Goal: Transaction & Acquisition: Book appointment/travel/reservation

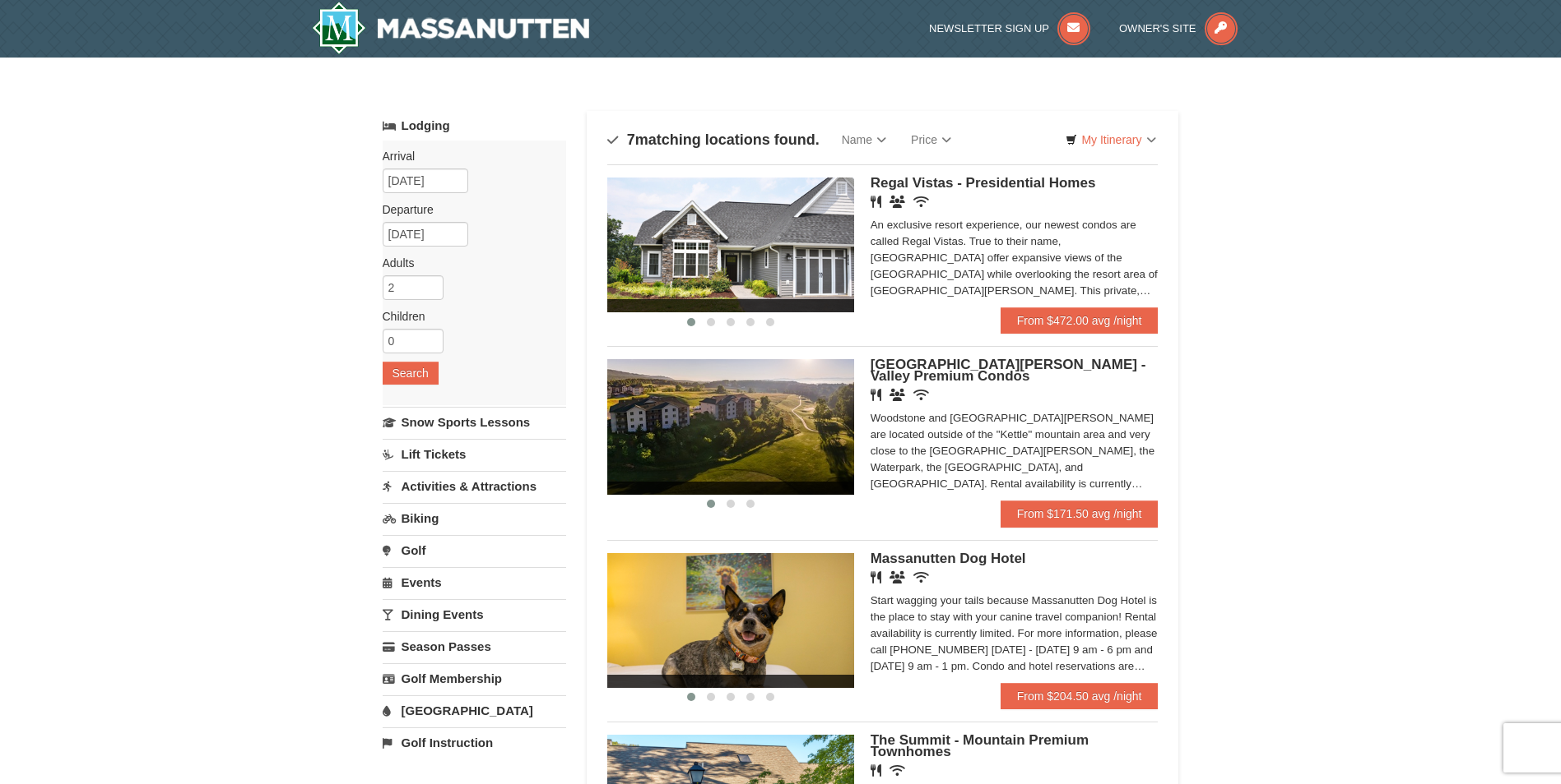
click at [1027, 487] on div "Woodstone and Woodstone Casa de Campo are located outside of the "Kettle" mount…" at bounding box center [1013, 451] width 288 height 83
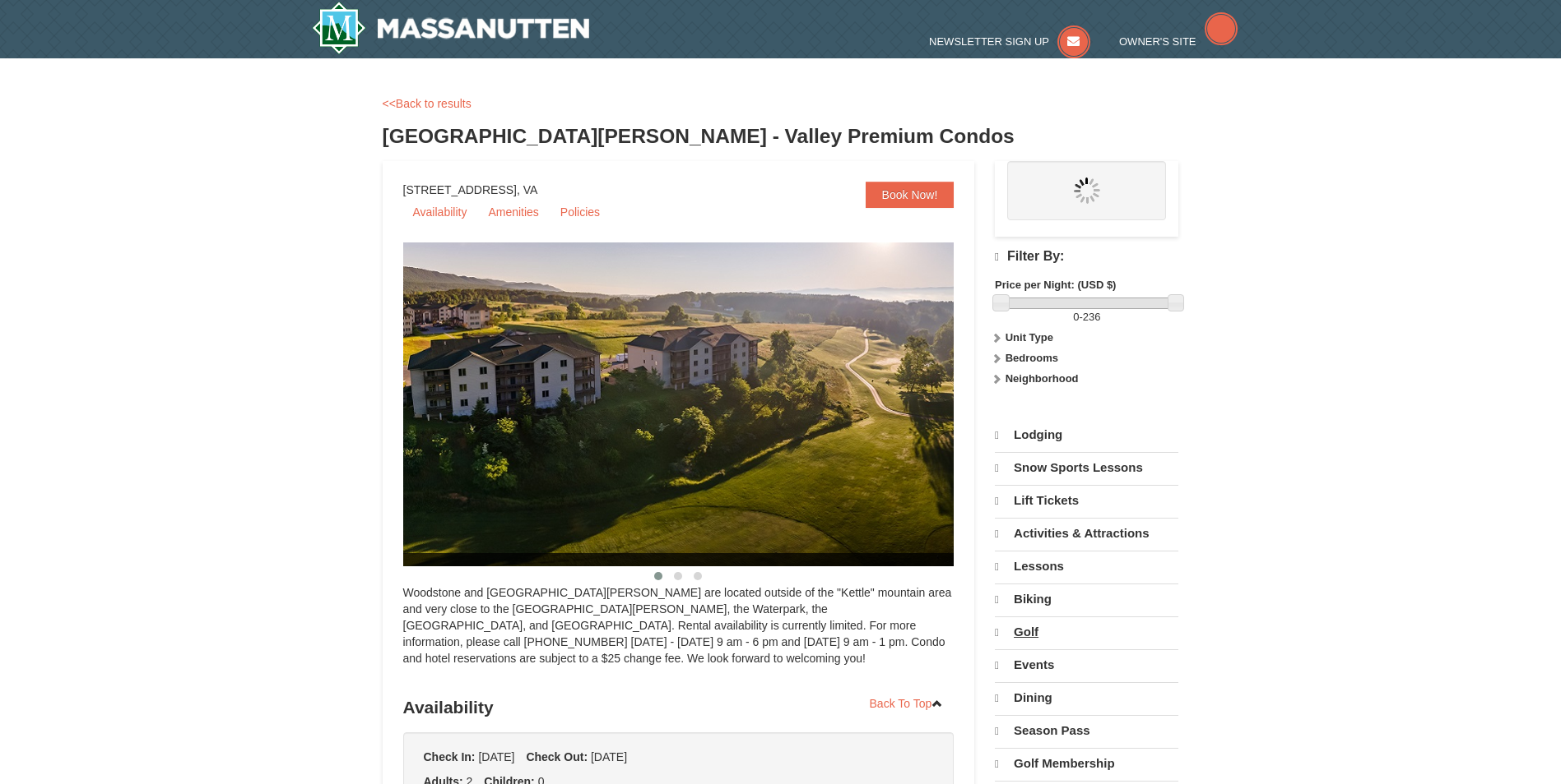
select select "10"
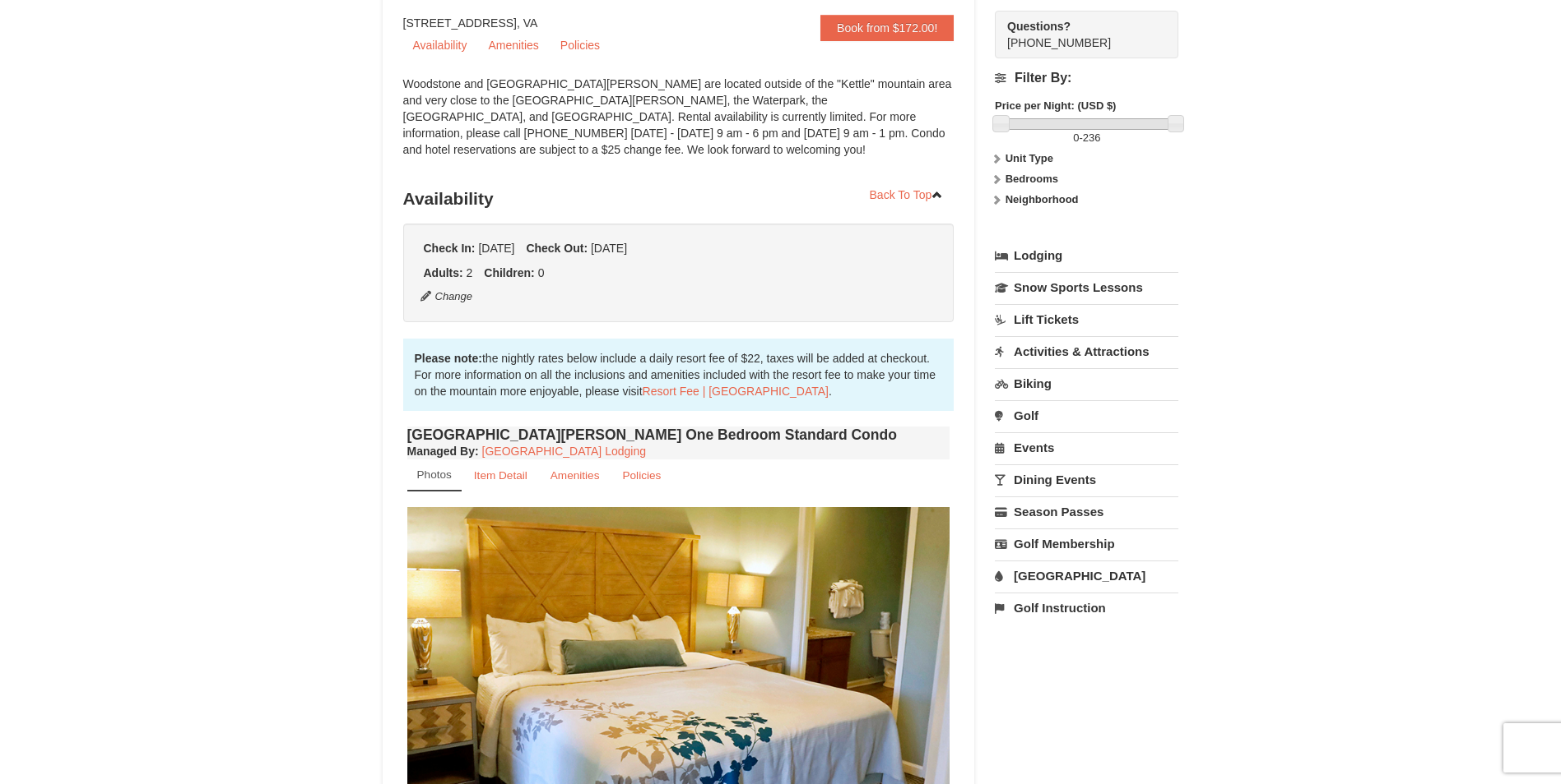
scroll to position [411, 0]
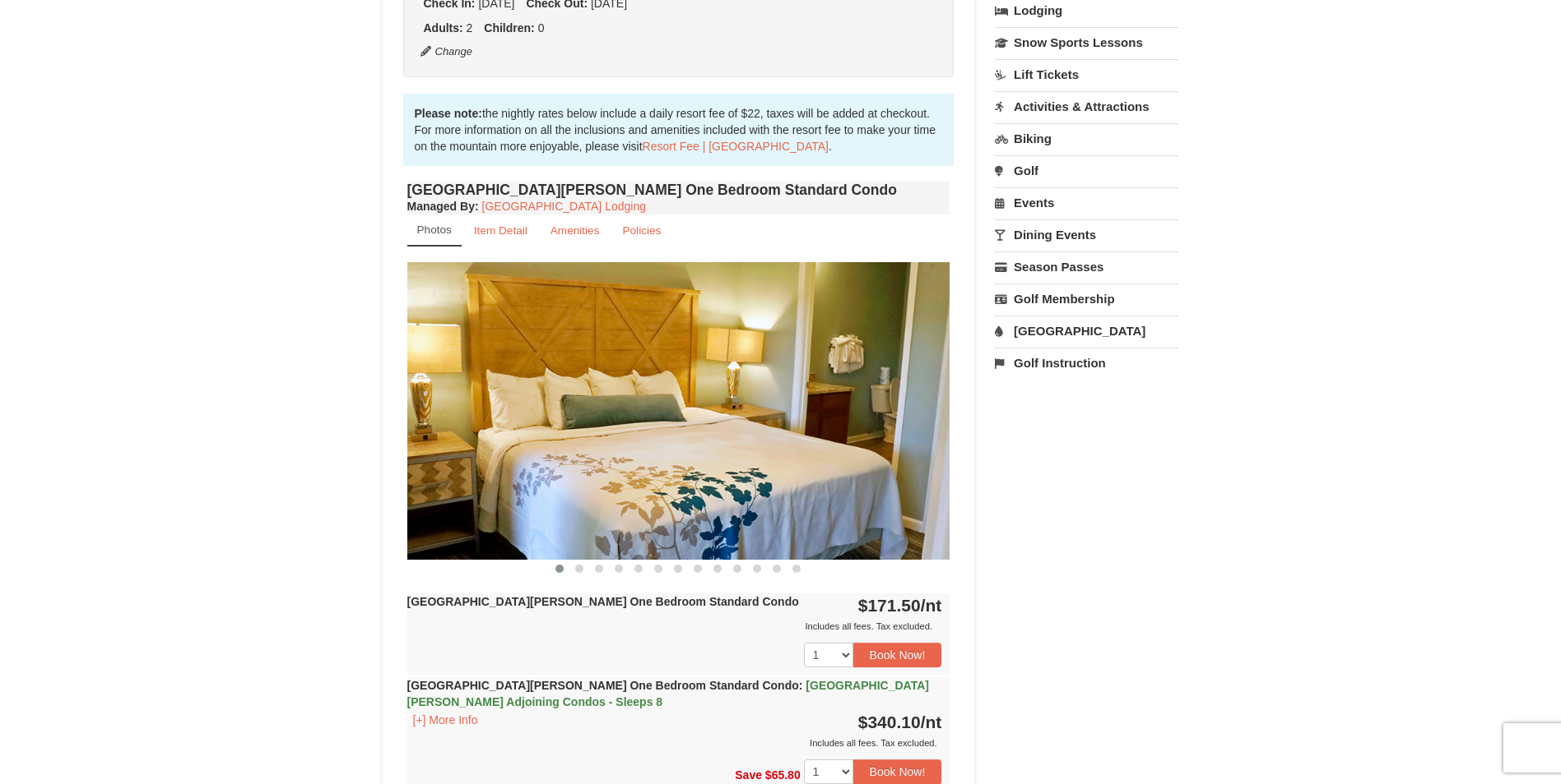
click at [849, 490] on img at bounding box center [678, 411] width 543 height 296
click at [888, 480] on img at bounding box center [678, 411] width 543 height 296
click at [574, 565] on button at bounding box center [579, 569] width 20 height 17
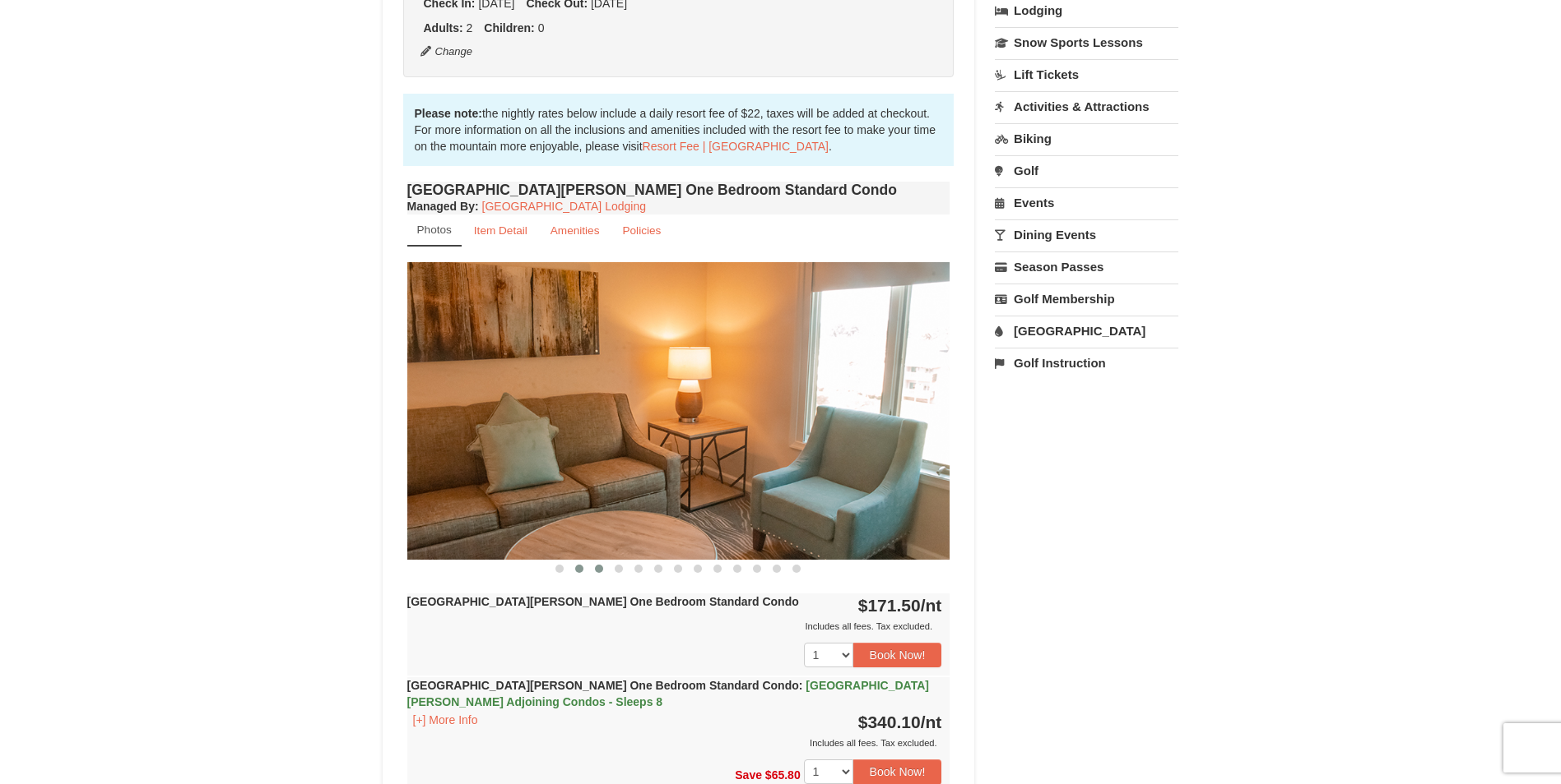
click at [592, 565] on button at bounding box center [599, 569] width 20 height 17
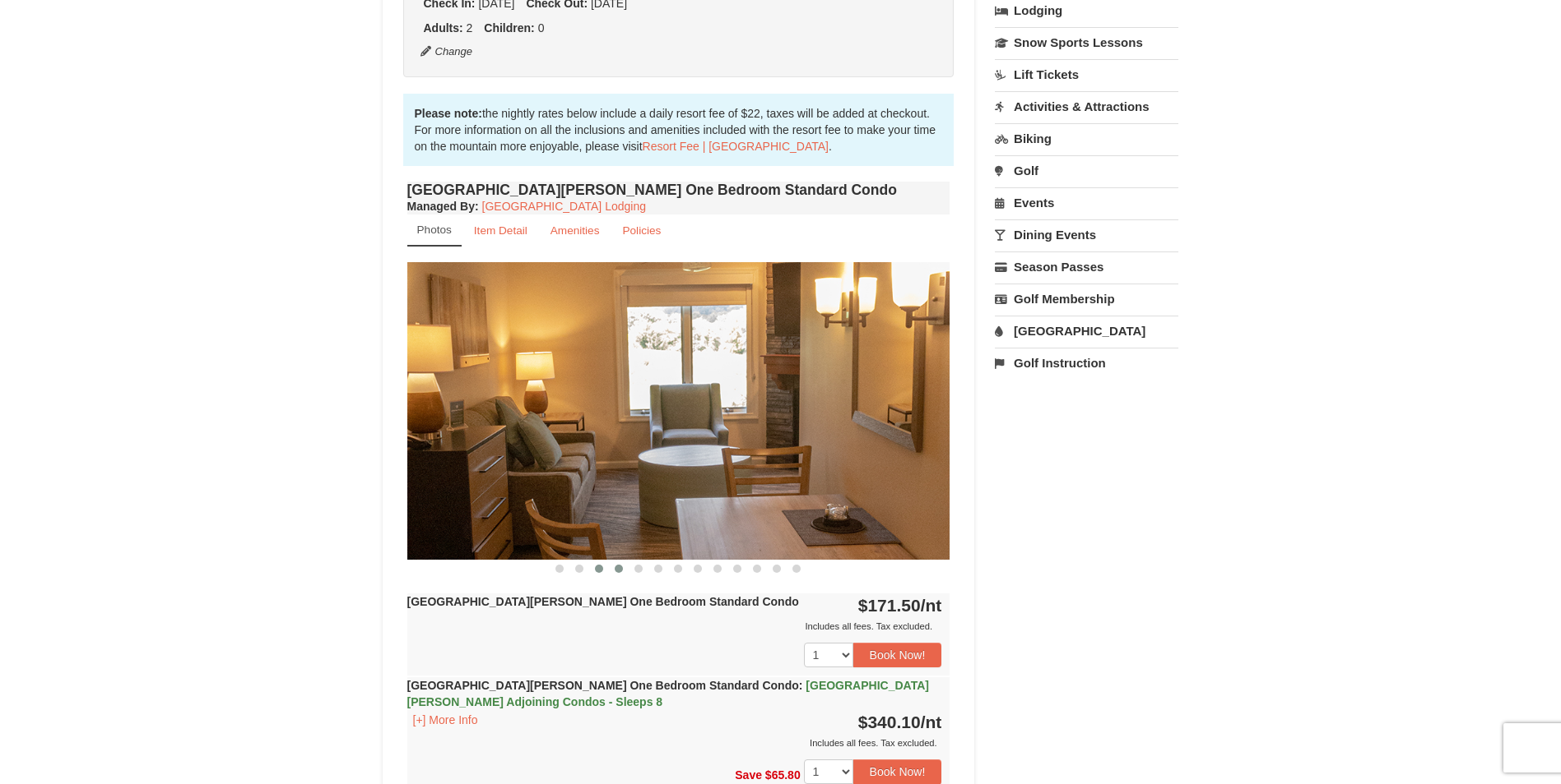
click at [623, 566] on button at bounding box center [619, 569] width 20 height 17
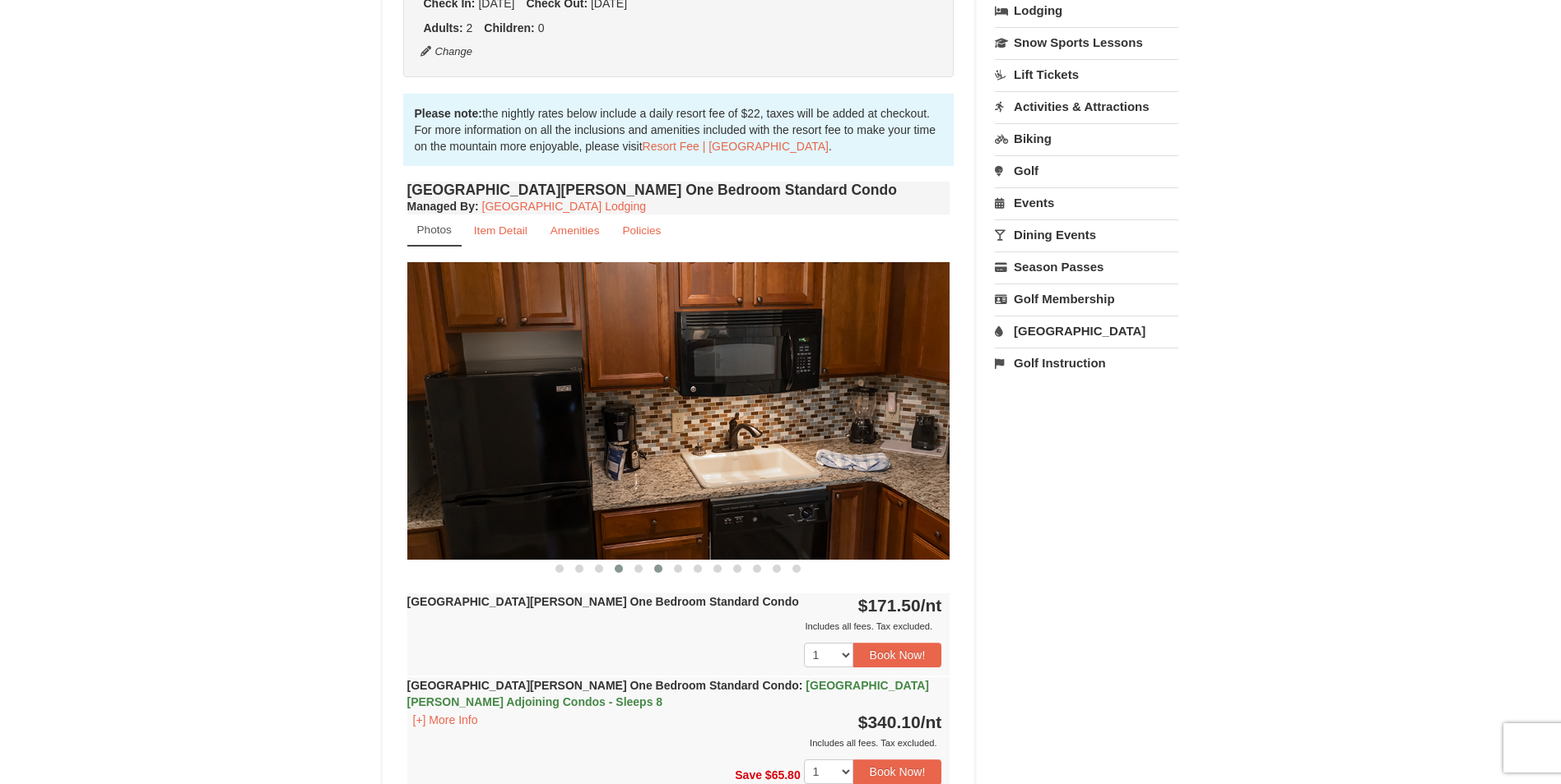
click at [654, 573] on button at bounding box center [658, 569] width 20 height 17
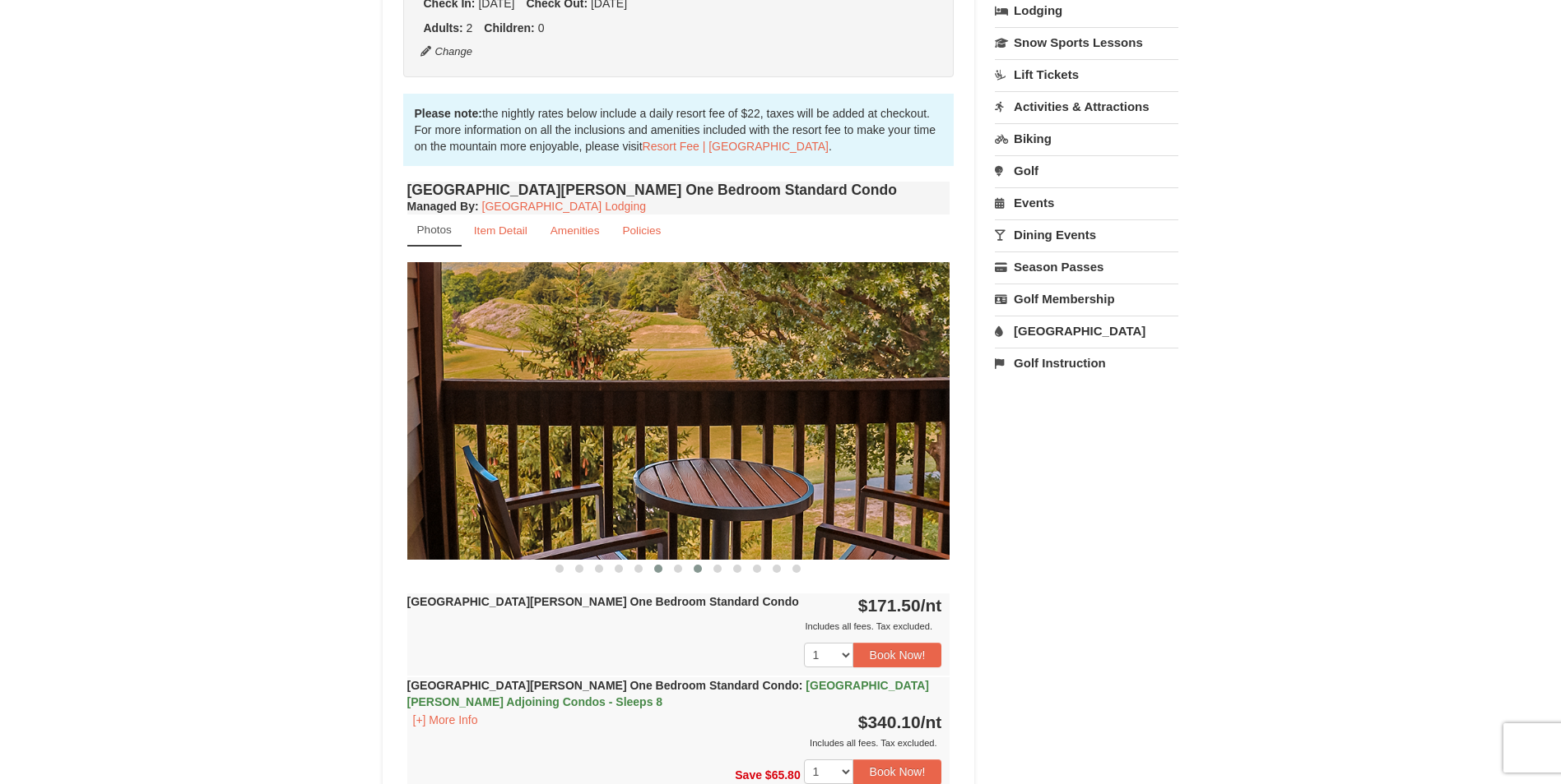
click at [698, 571] on span at bounding box center [698, 569] width 8 height 8
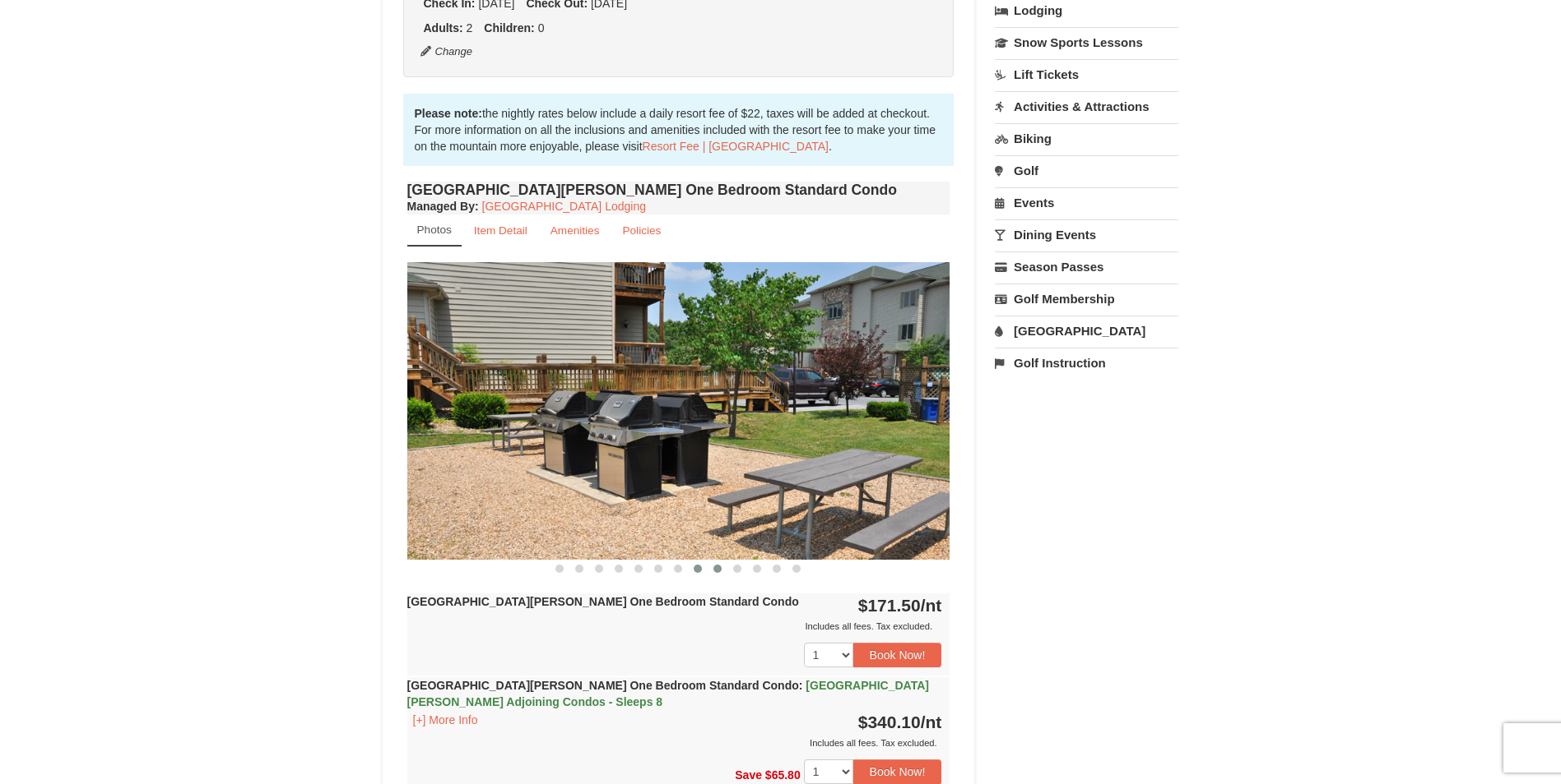
click at [710, 571] on button at bounding box center [718, 569] width 20 height 17
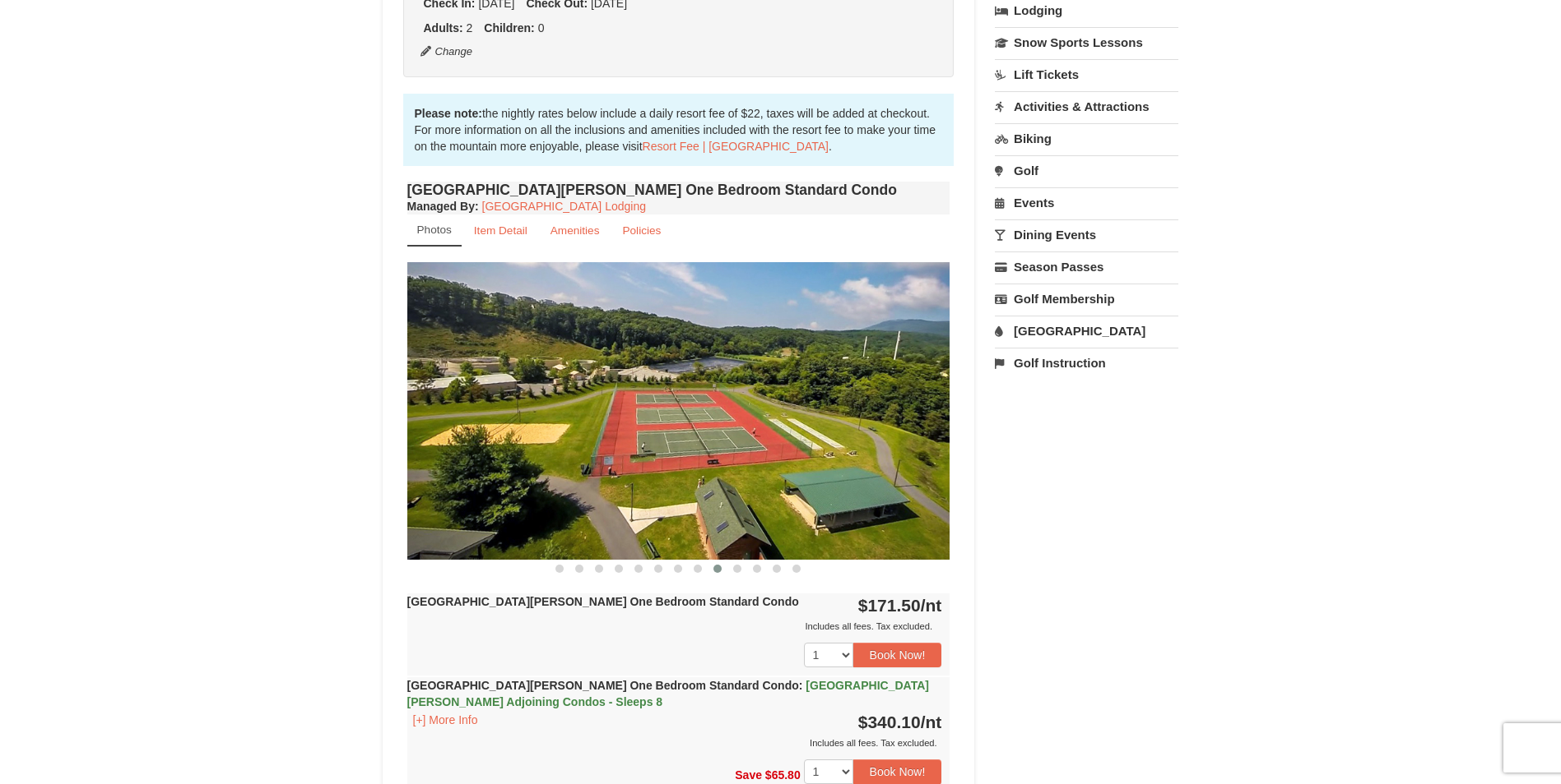
click at [723, 571] on button at bounding box center [718, 569] width 20 height 17
click at [728, 572] on button at bounding box center [738, 569] width 20 height 17
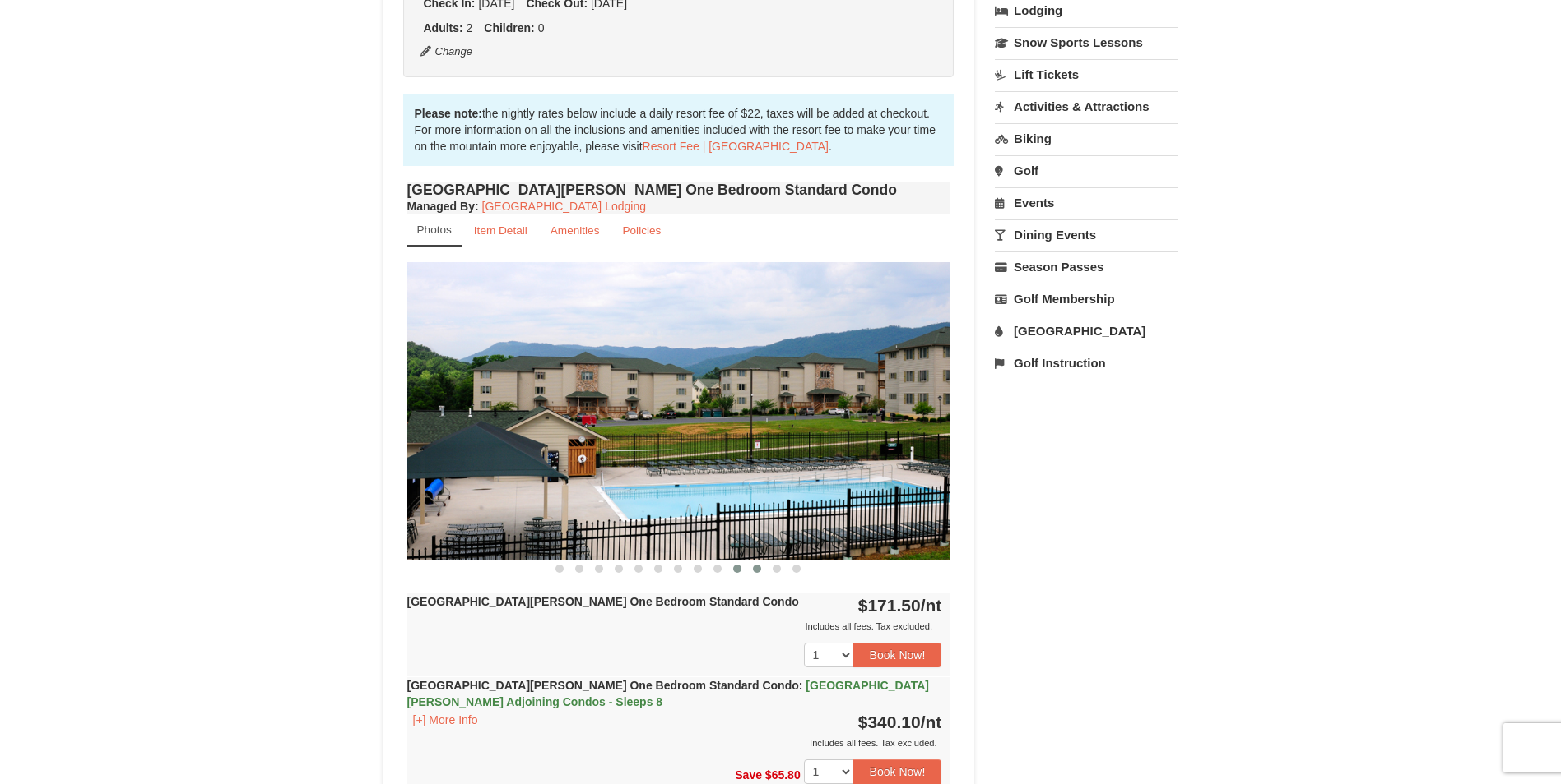
click at [756, 568] on span at bounding box center [757, 569] width 8 height 8
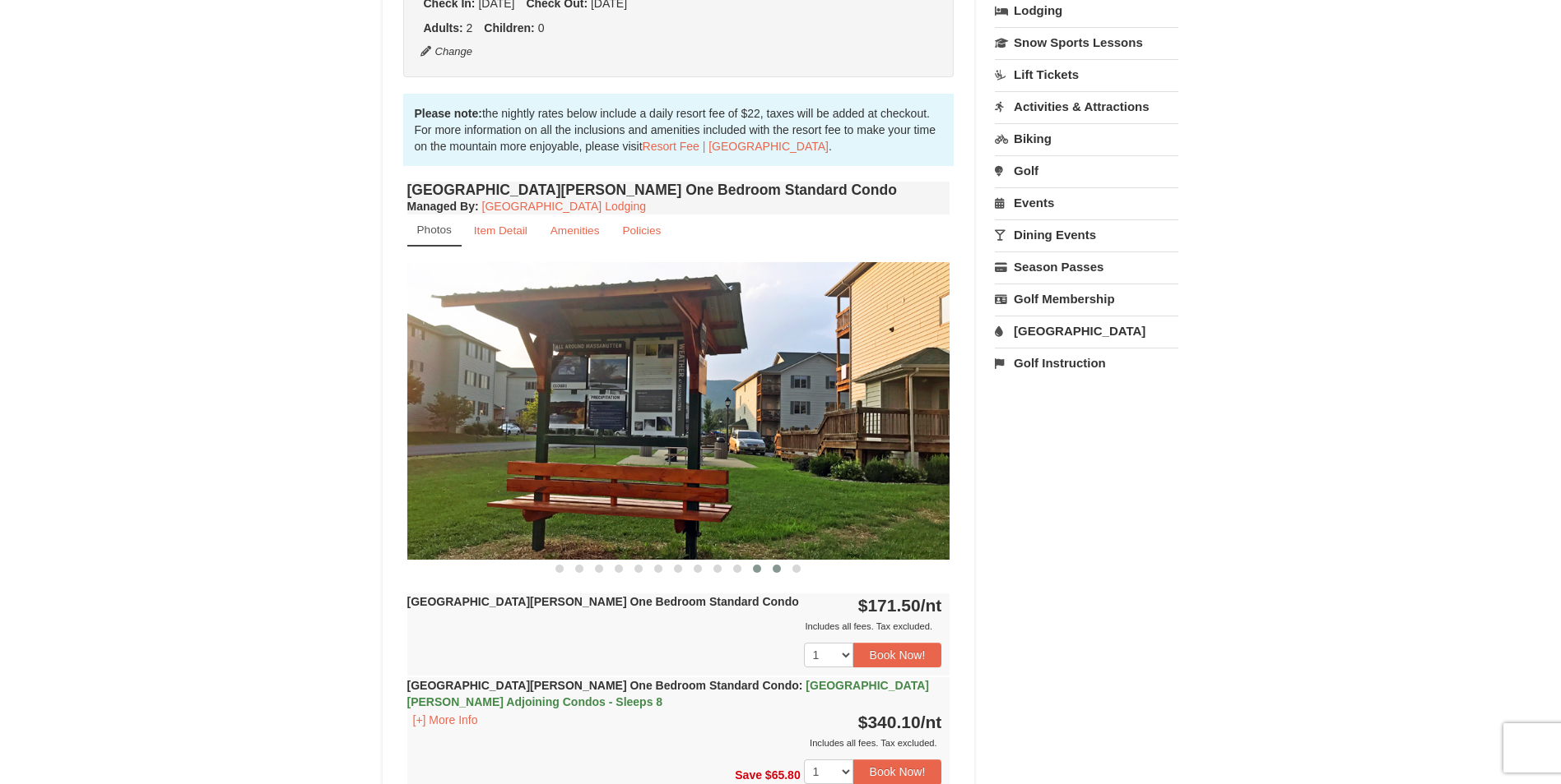
click at [777, 568] on span at bounding box center [777, 569] width 8 height 8
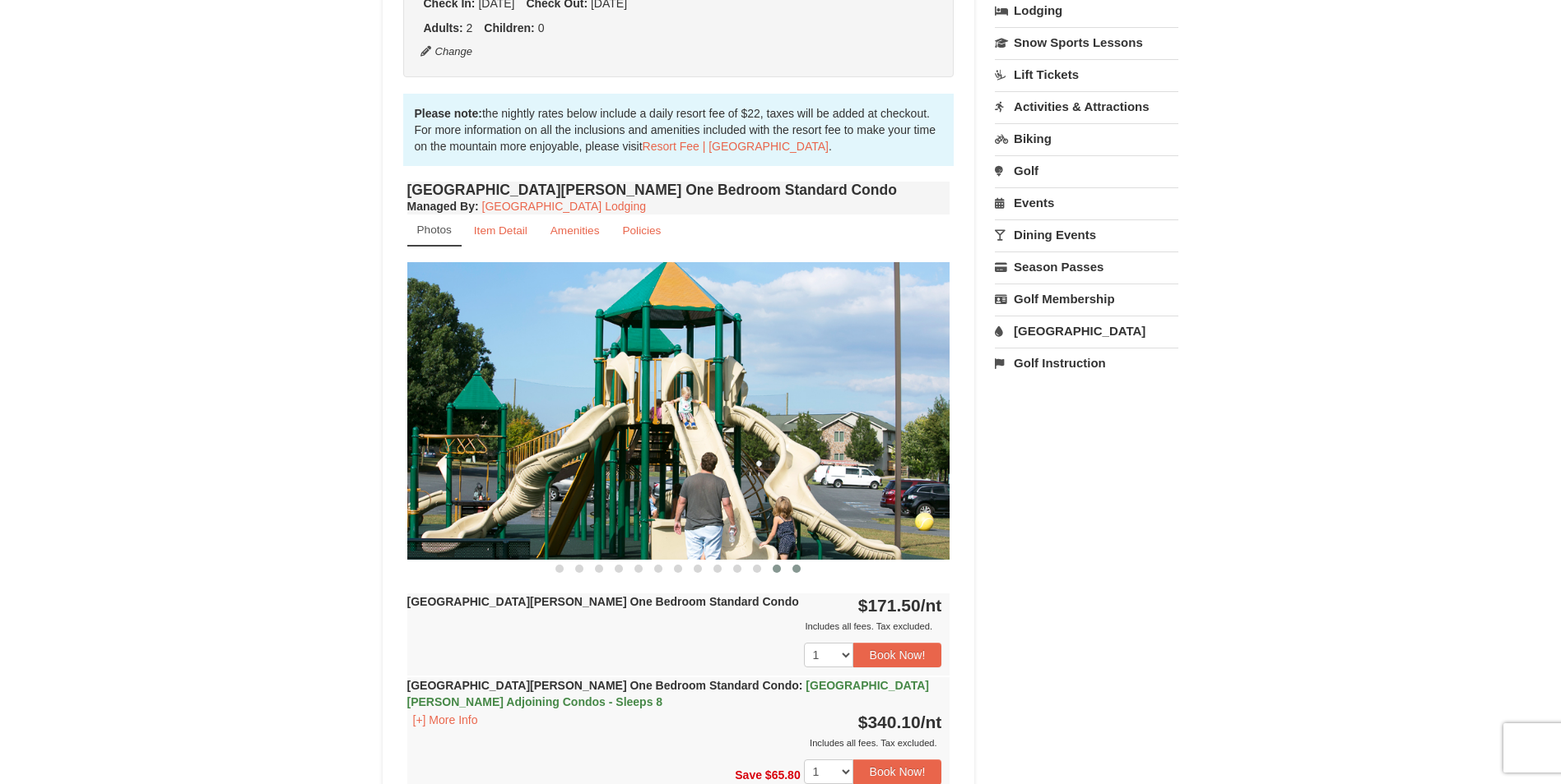
click at [796, 574] on button at bounding box center [796, 569] width 20 height 17
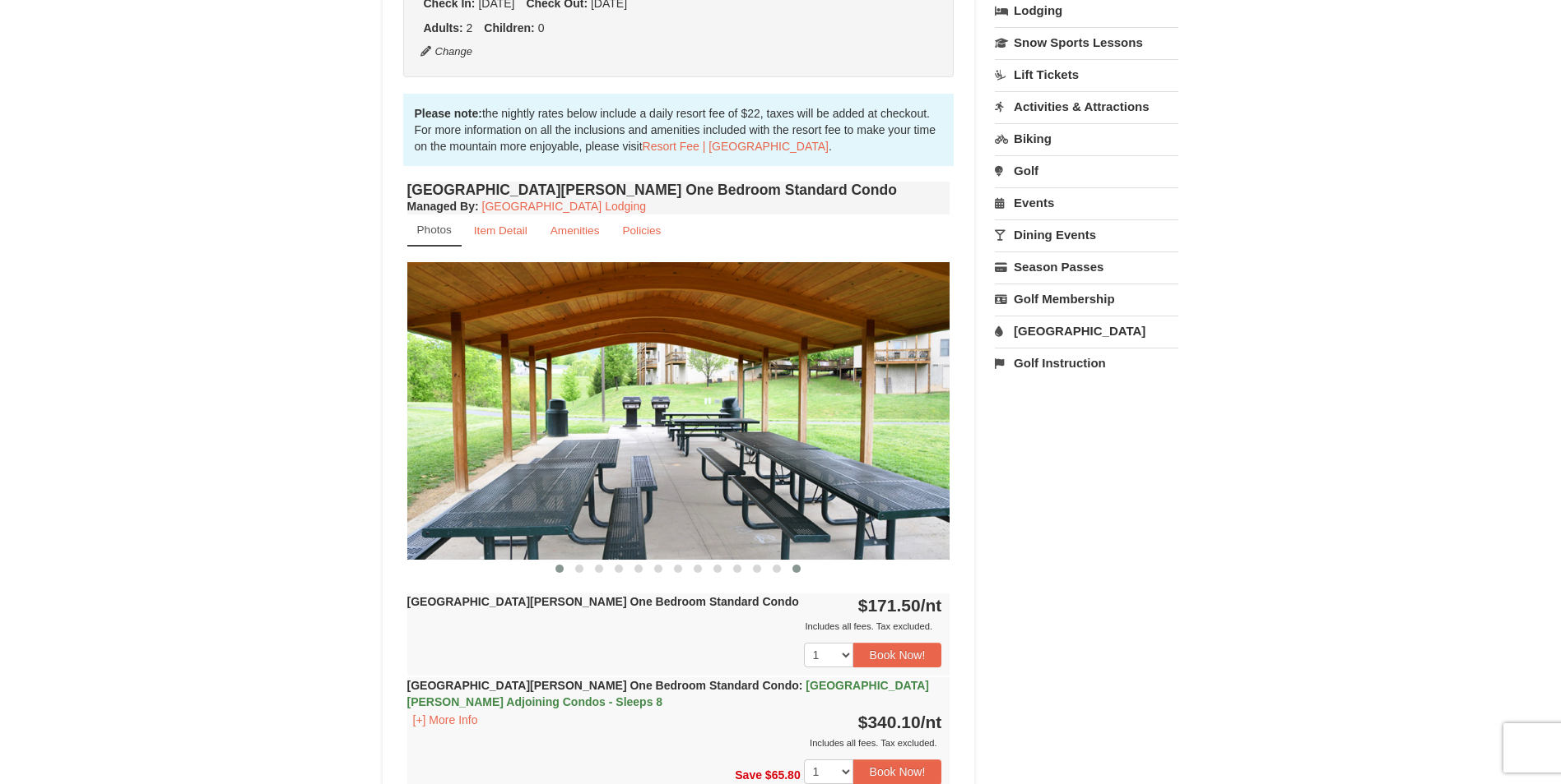
click at [560, 573] on button at bounding box center [559, 569] width 20 height 17
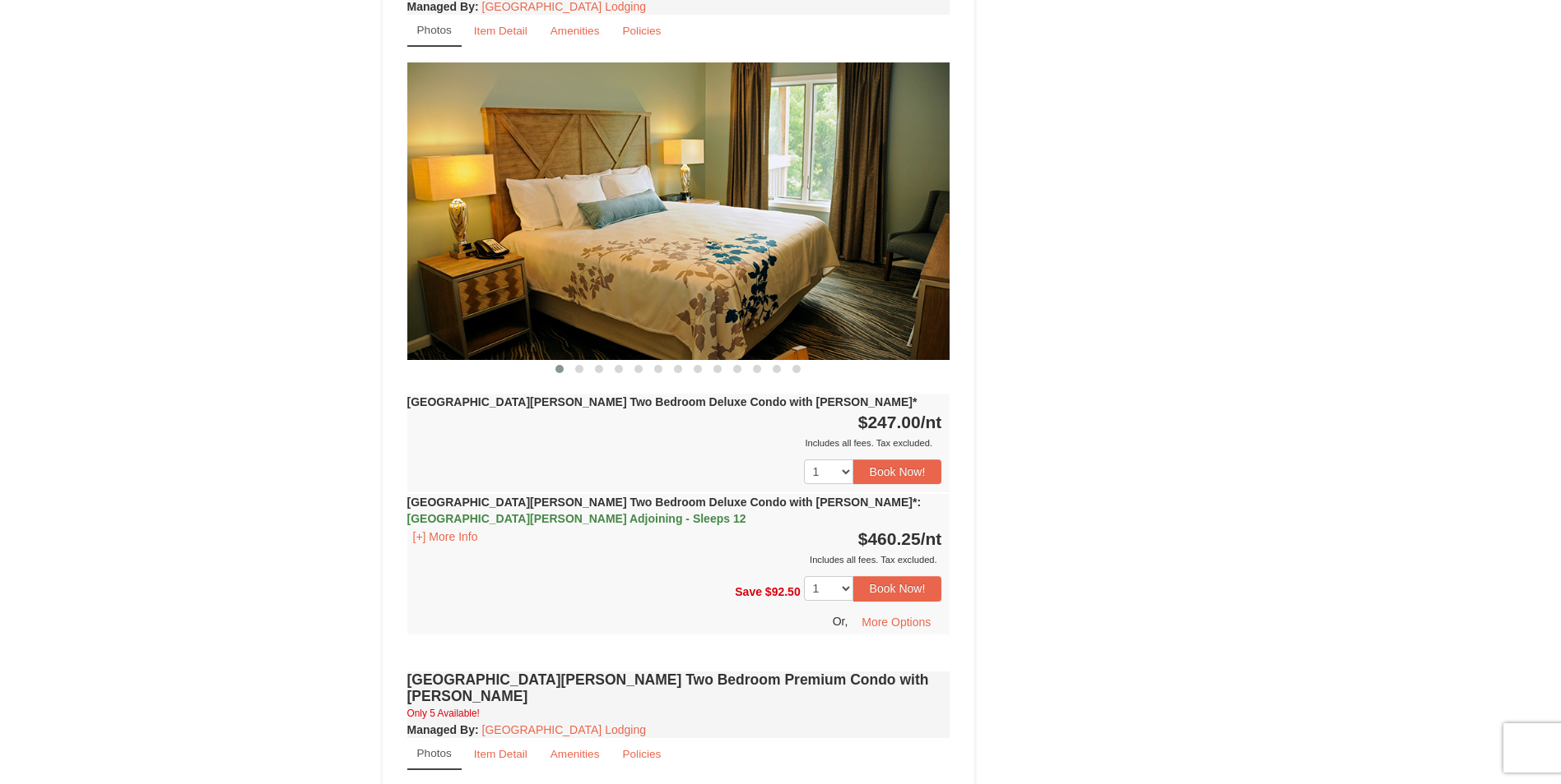
scroll to position [2385, 0]
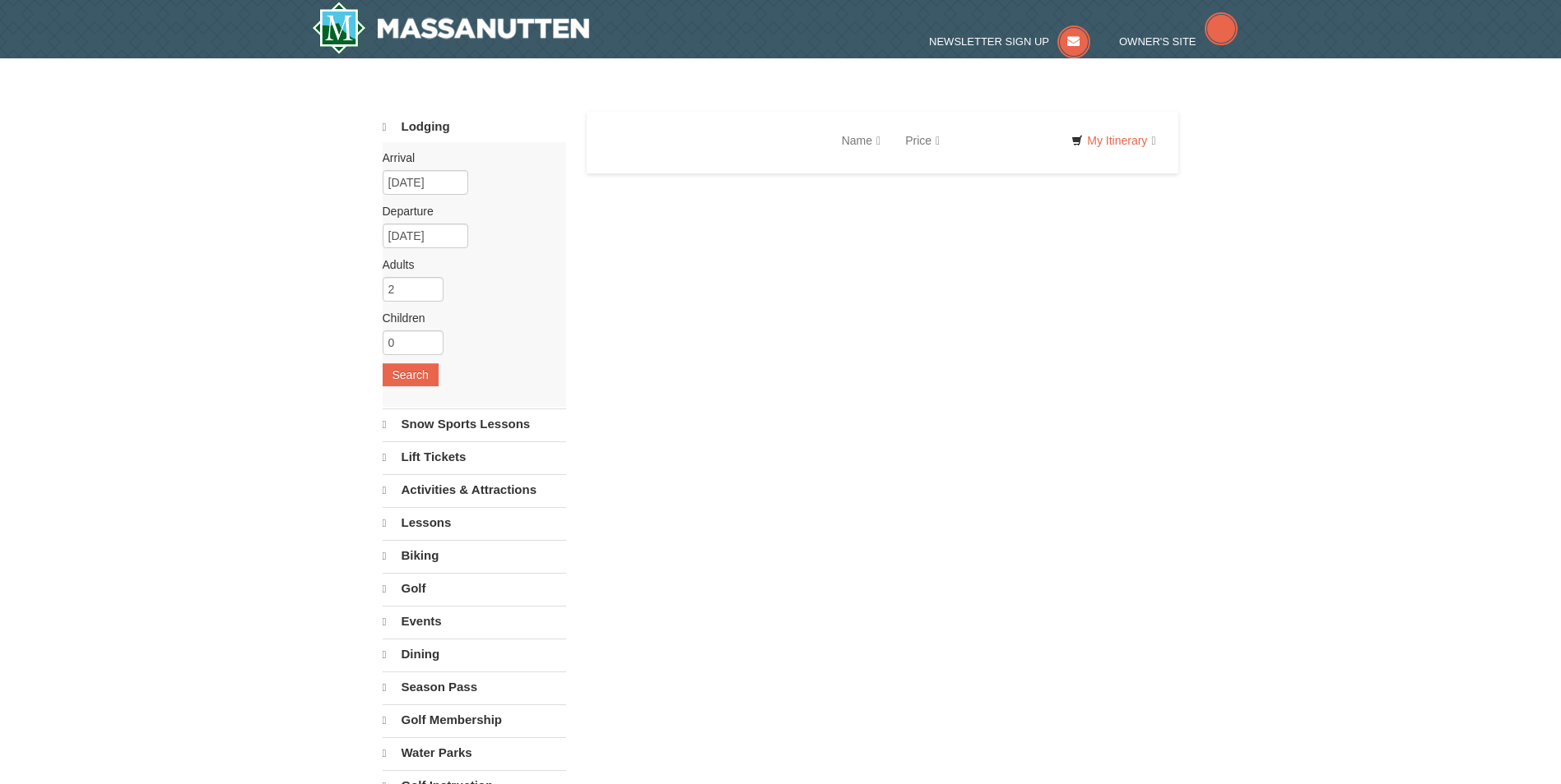
select select "10"
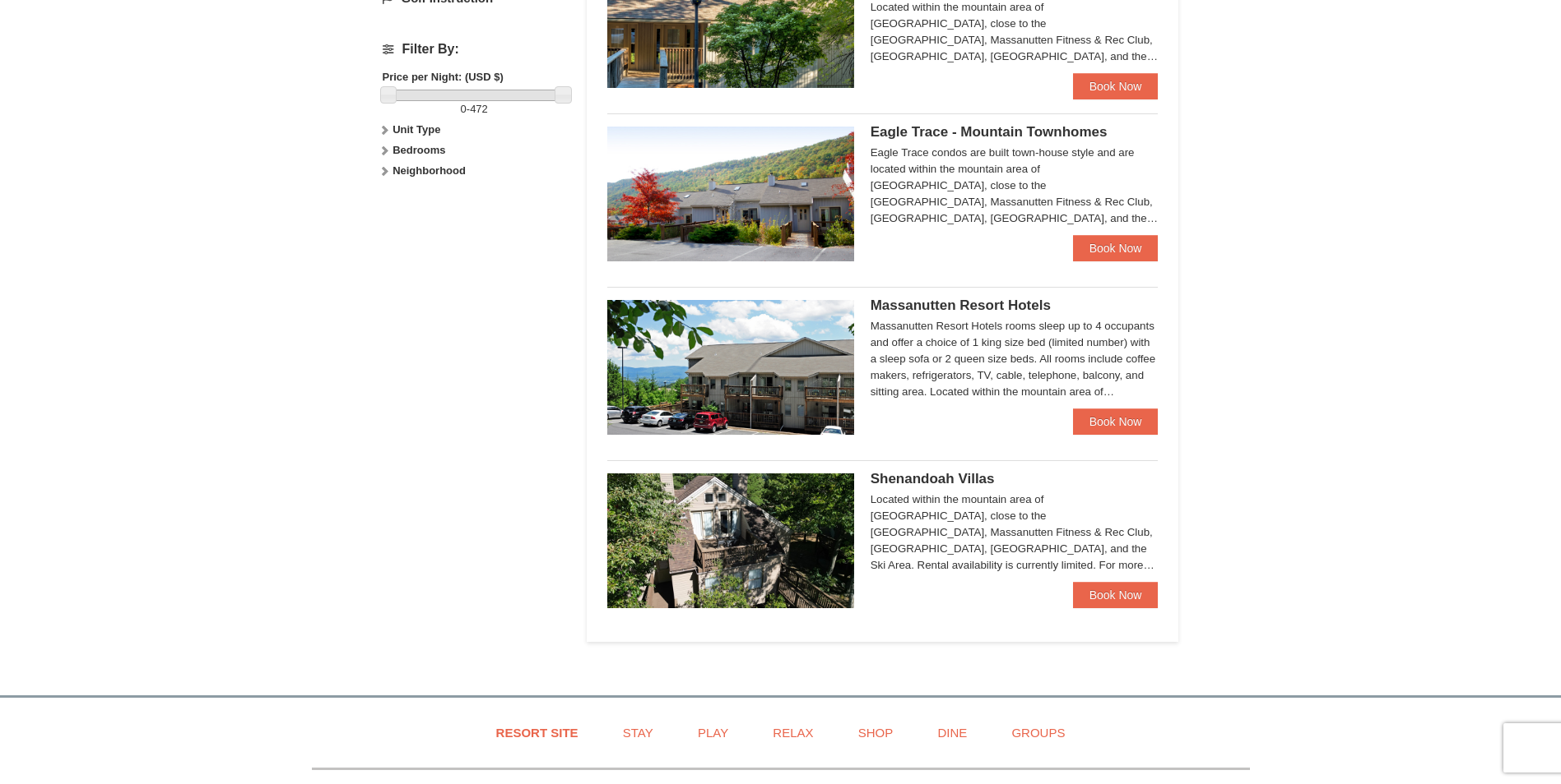
scroll to position [740, 0]
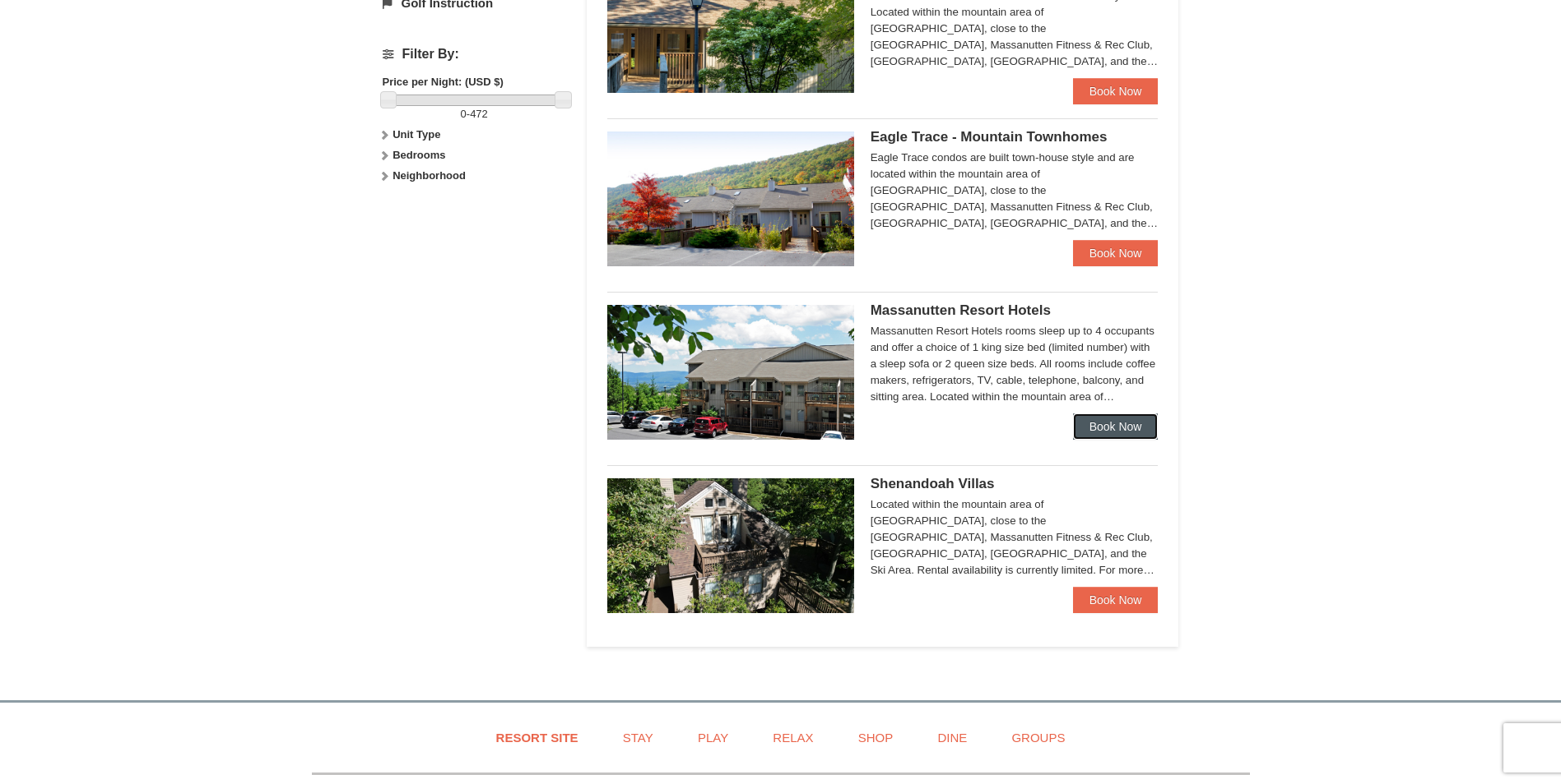
click at [1076, 427] on link "Book Now" at bounding box center [1116, 427] width 86 height 26
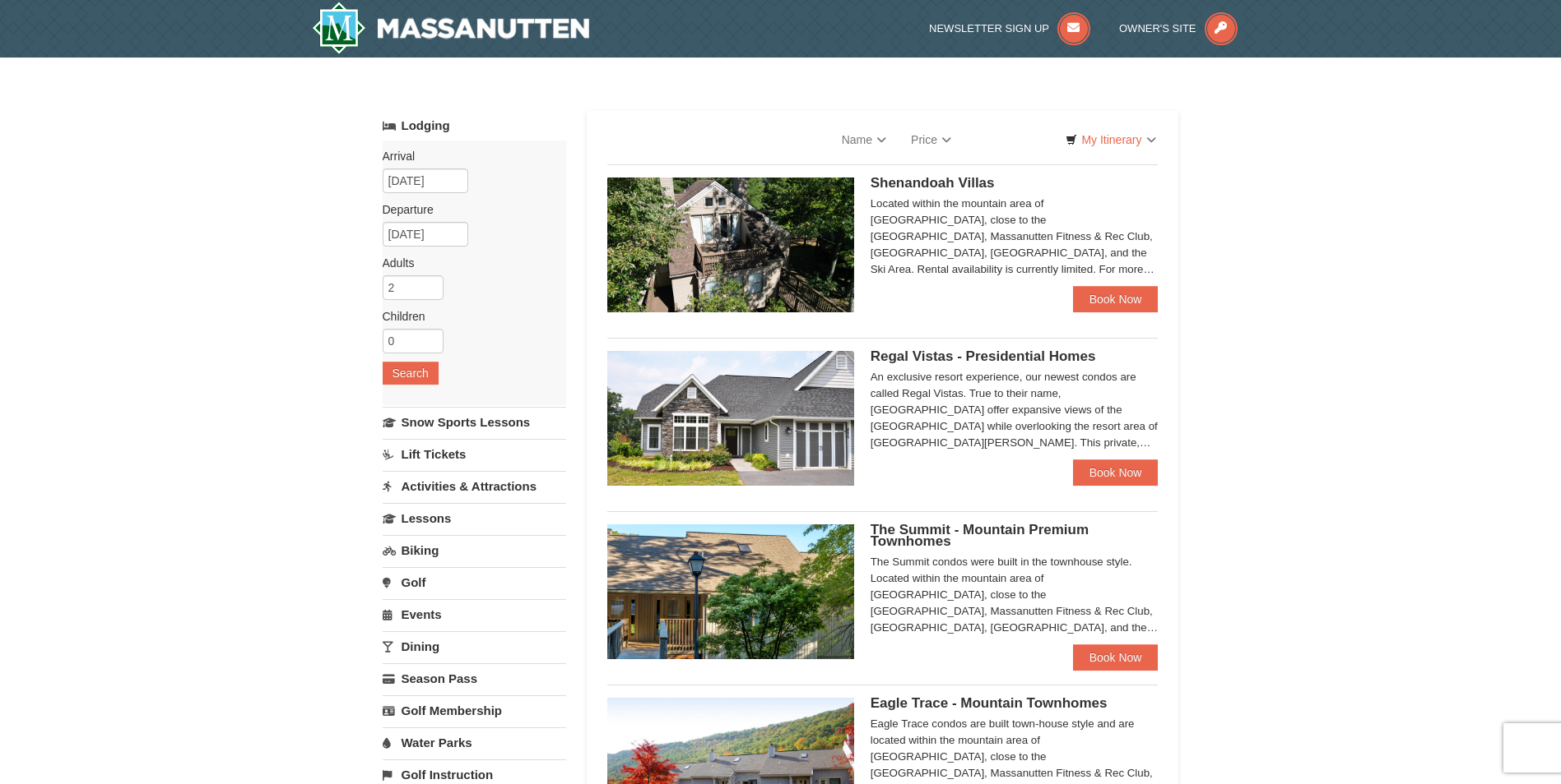
select select "10"
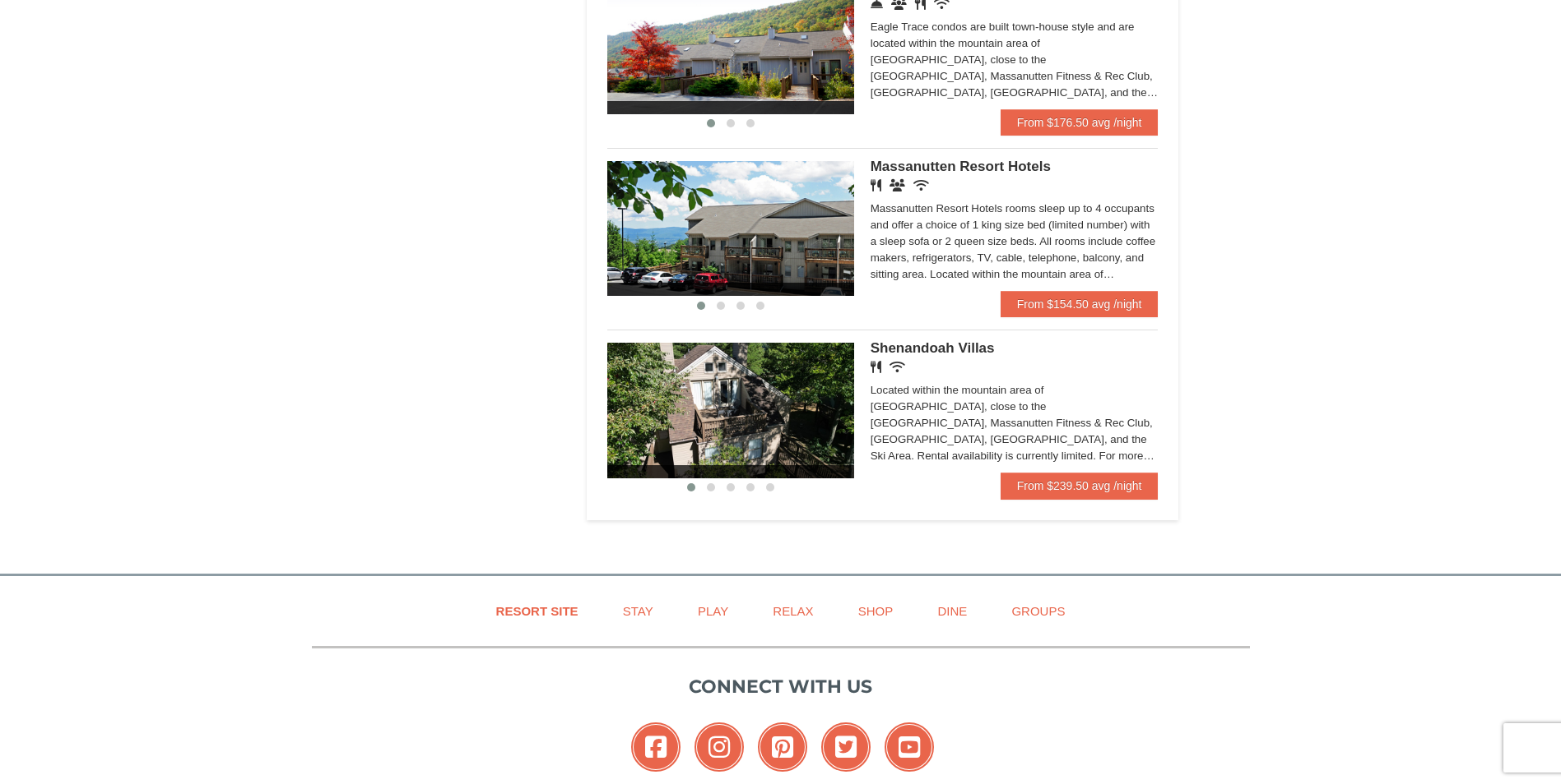
scroll to position [987, 0]
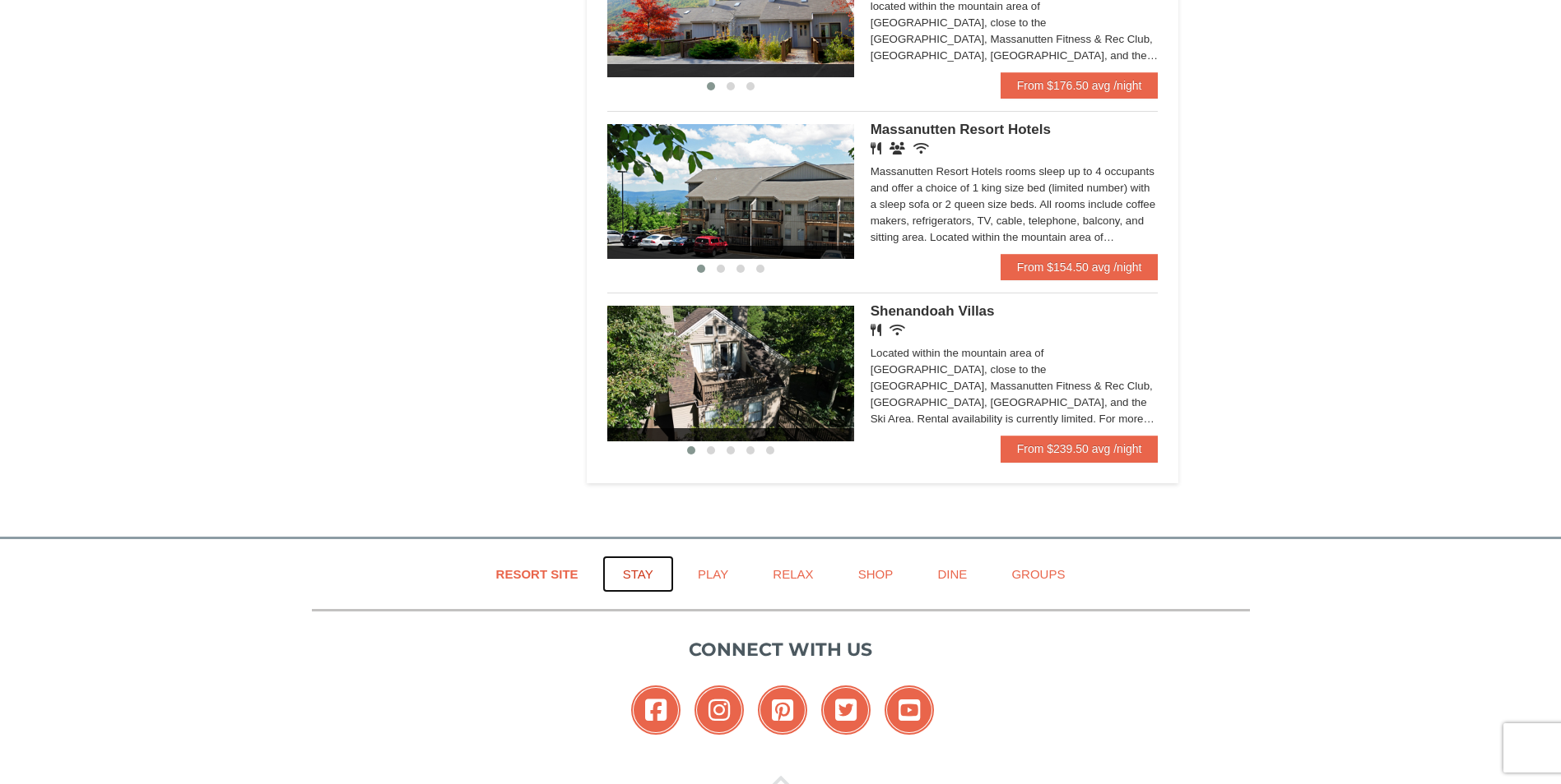
click at [626, 574] on link "Stay" at bounding box center [638, 574] width 72 height 37
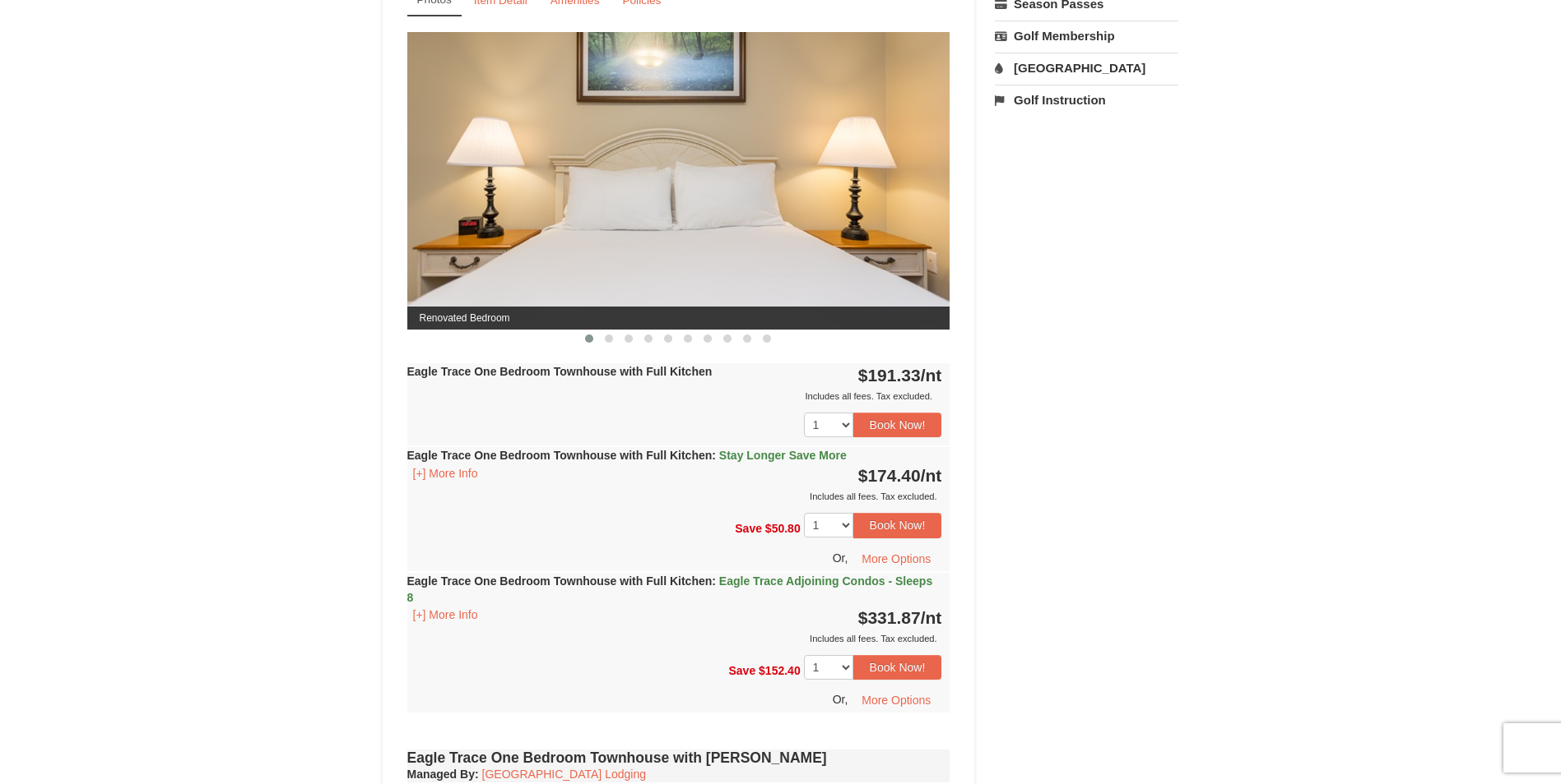
scroll to position [740, 0]
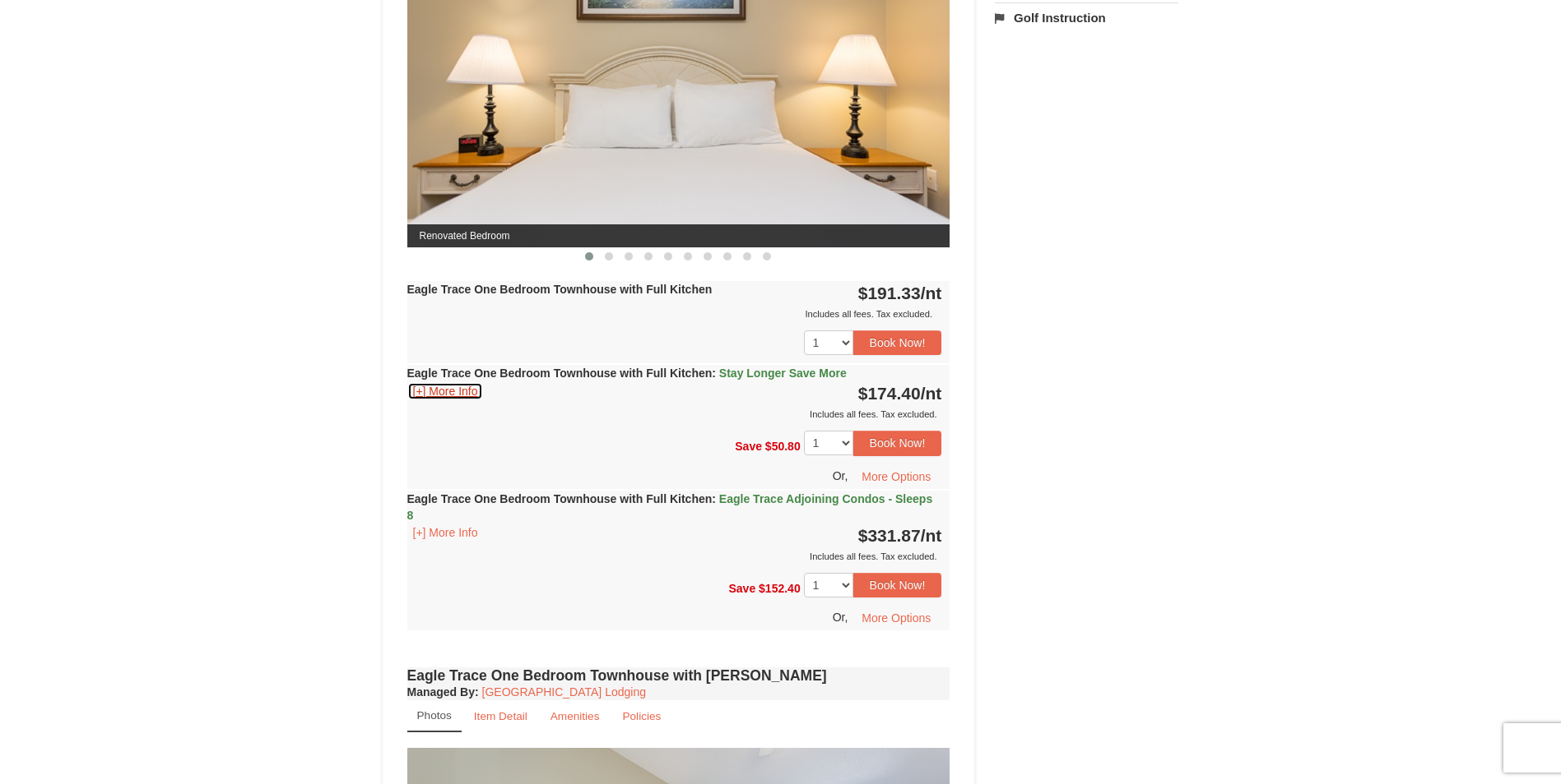
click at [447, 391] on button "[+] More Info" at bounding box center [445, 391] width 77 height 18
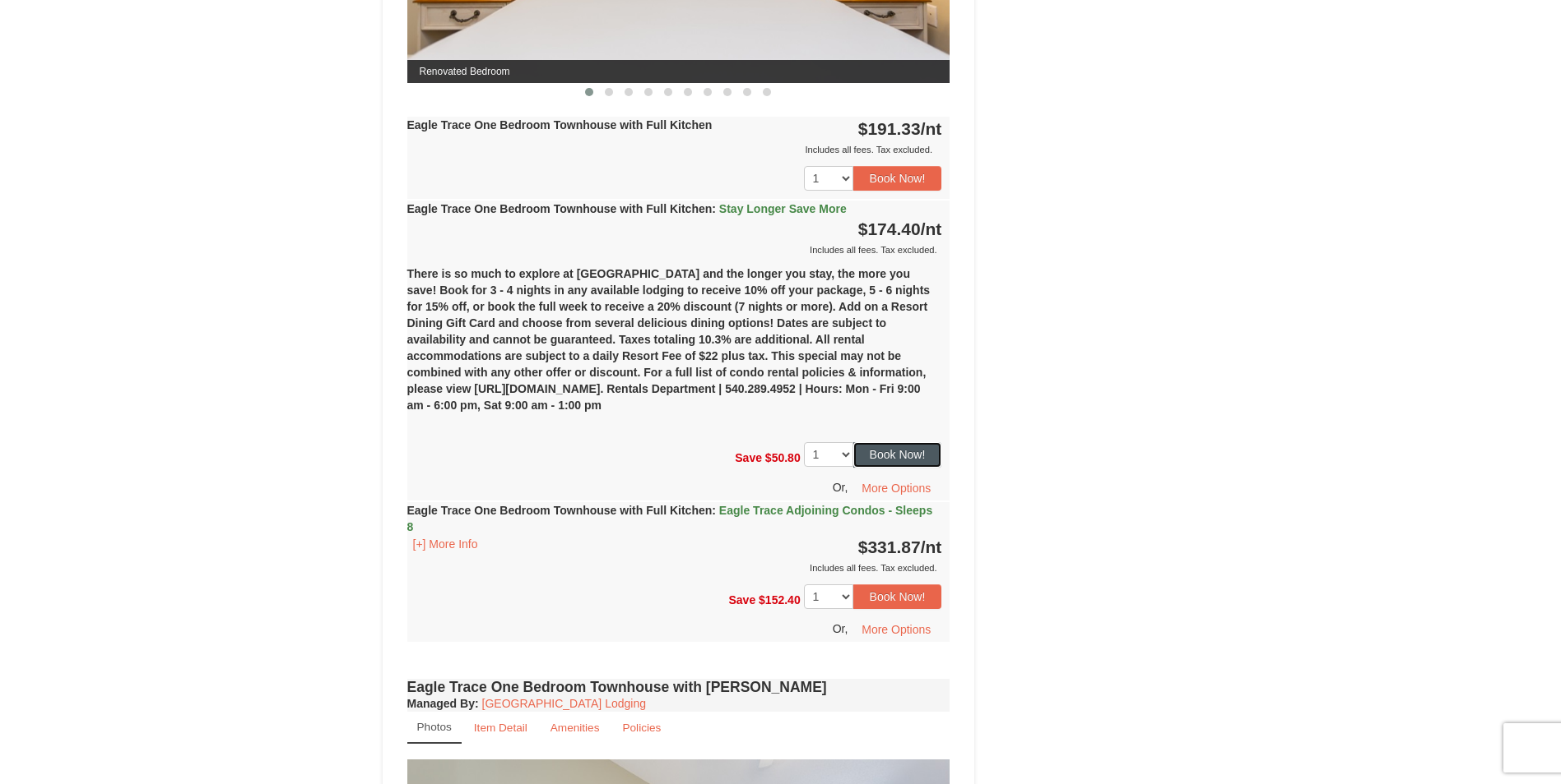
click at [882, 465] on button "Book Now!" at bounding box center [897, 455] width 89 height 25
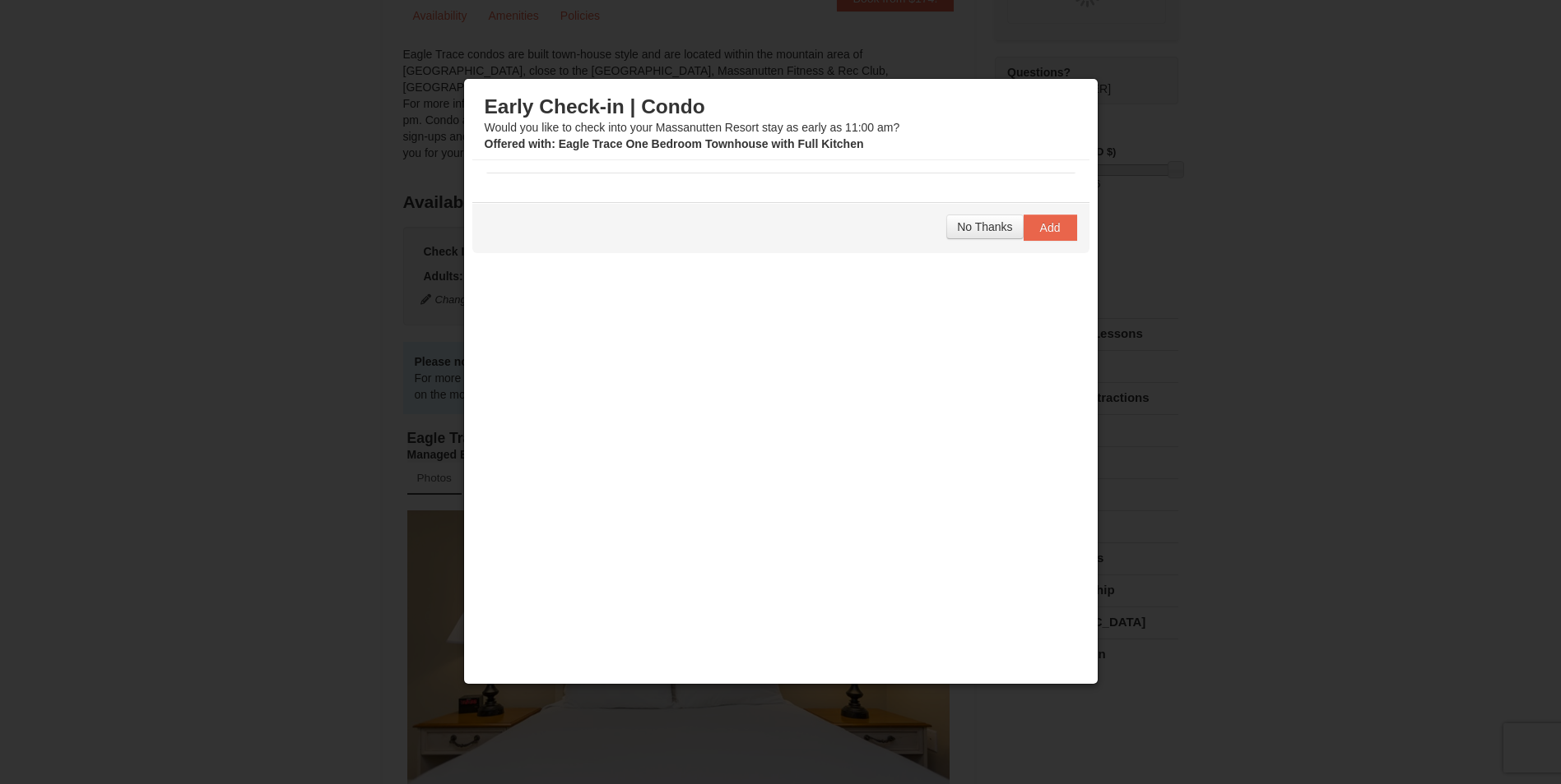
scroll to position [144, 0]
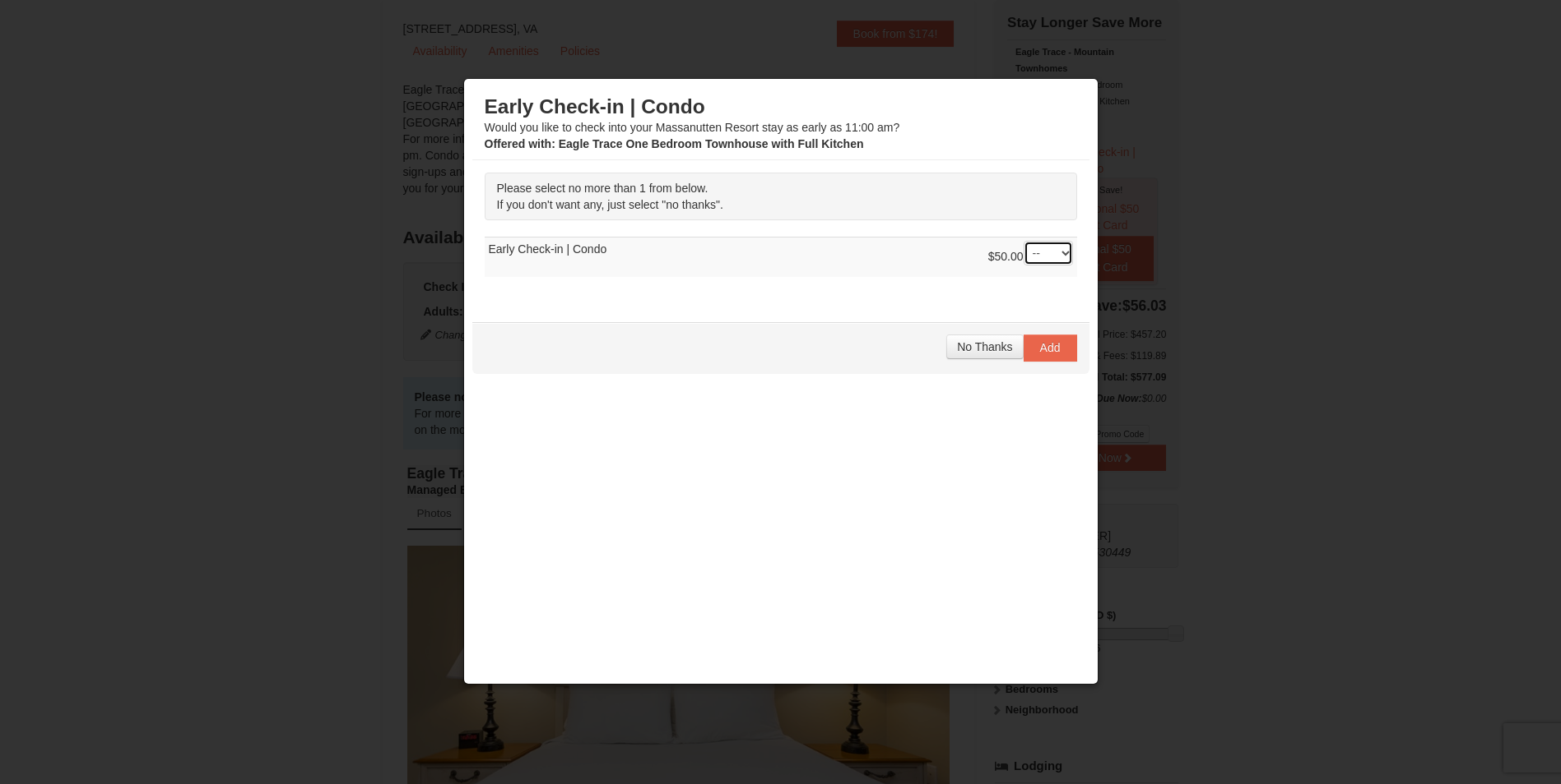
click at [1059, 244] on select "-- 01" at bounding box center [1048, 253] width 50 height 25
click at [1023, 241] on select "-- 01" at bounding box center [1048, 253] width 50 height 25
click at [1066, 254] on select "-- 01" at bounding box center [1048, 253] width 50 height 25
select select "0"
click at [1023, 241] on select "-- 01" at bounding box center [1048, 253] width 50 height 25
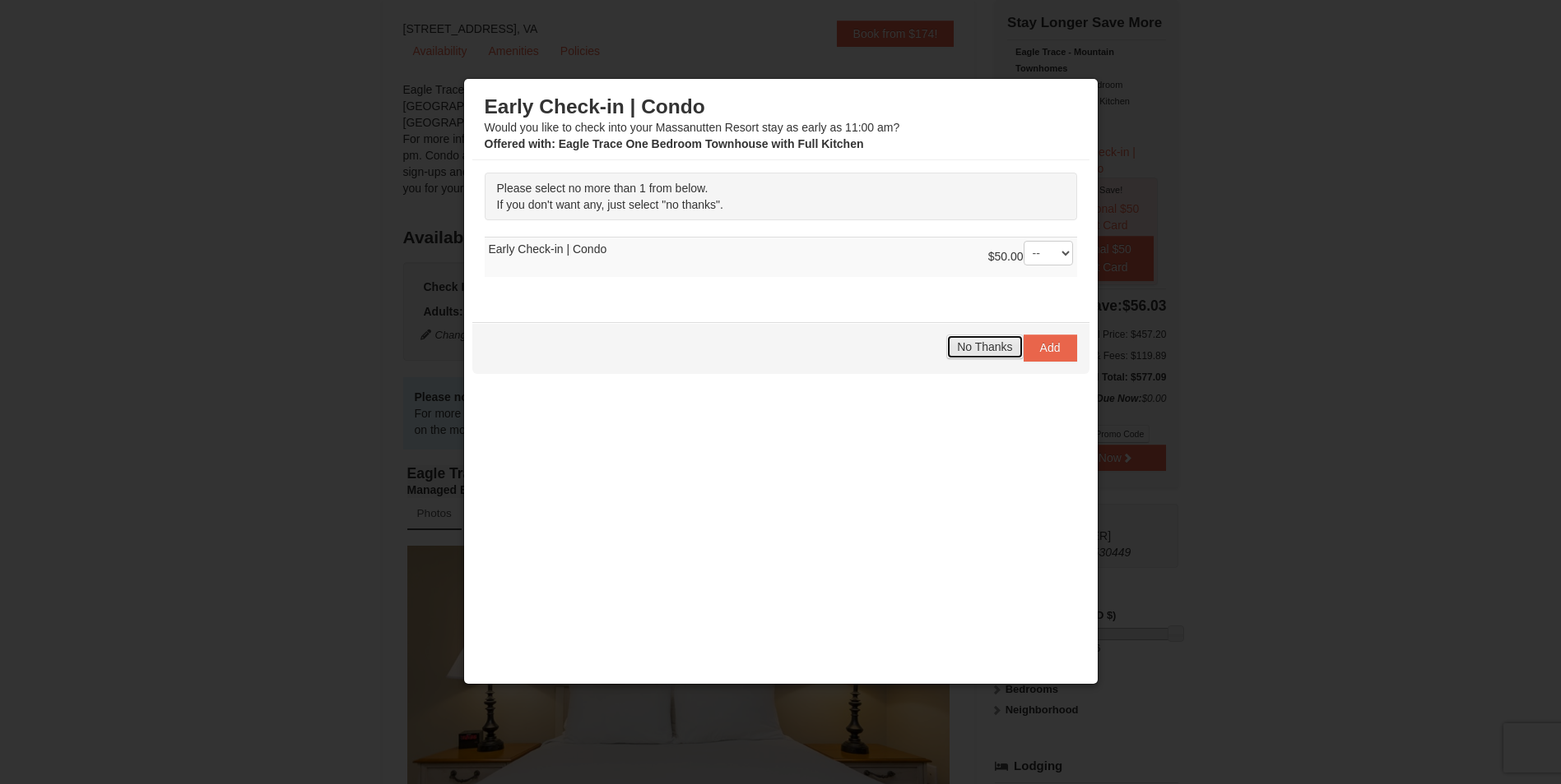
click at [969, 343] on span "No Thanks" at bounding box center [984, 346] width 55 height 13
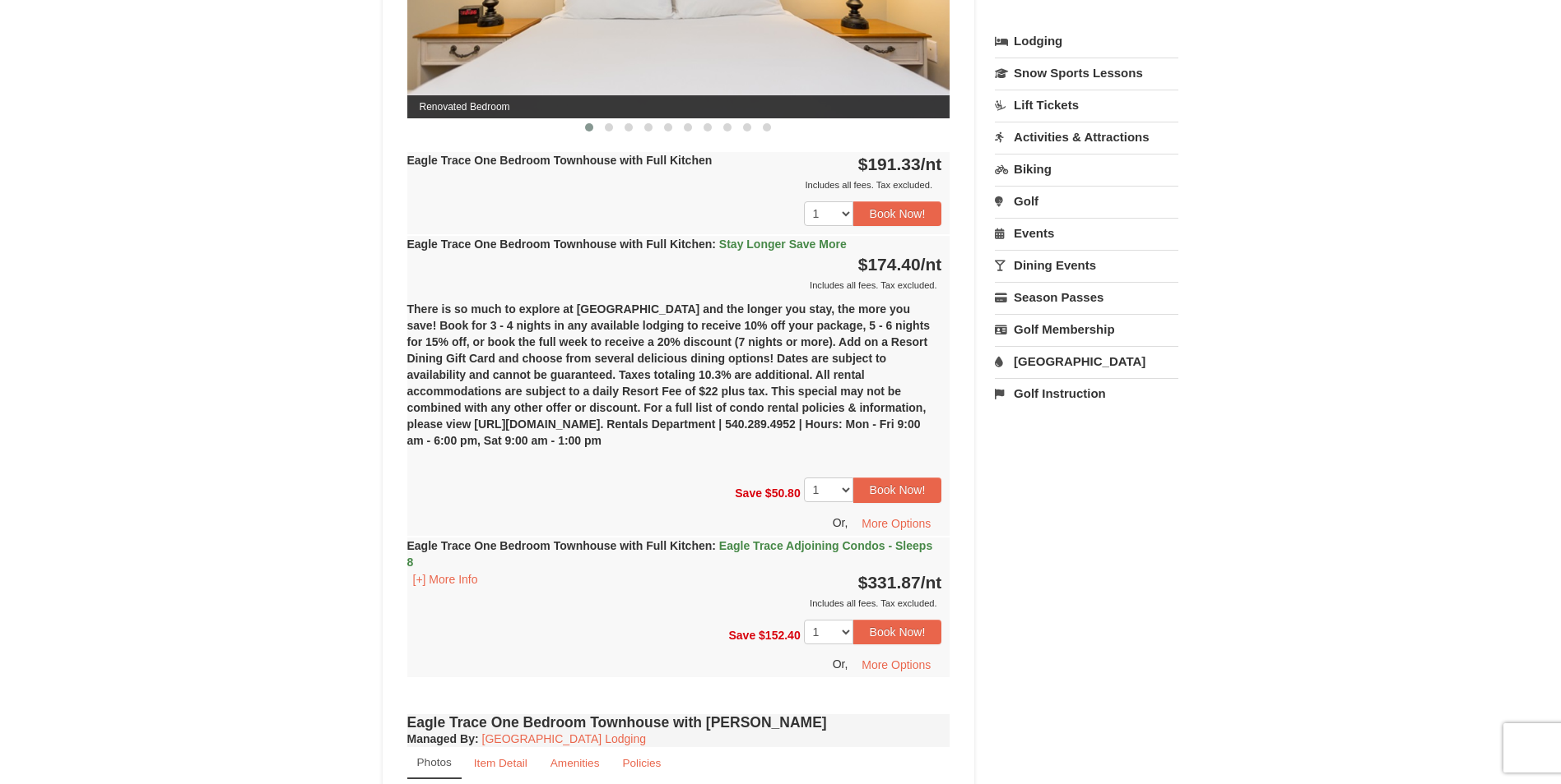
scroll to position [555, 0]
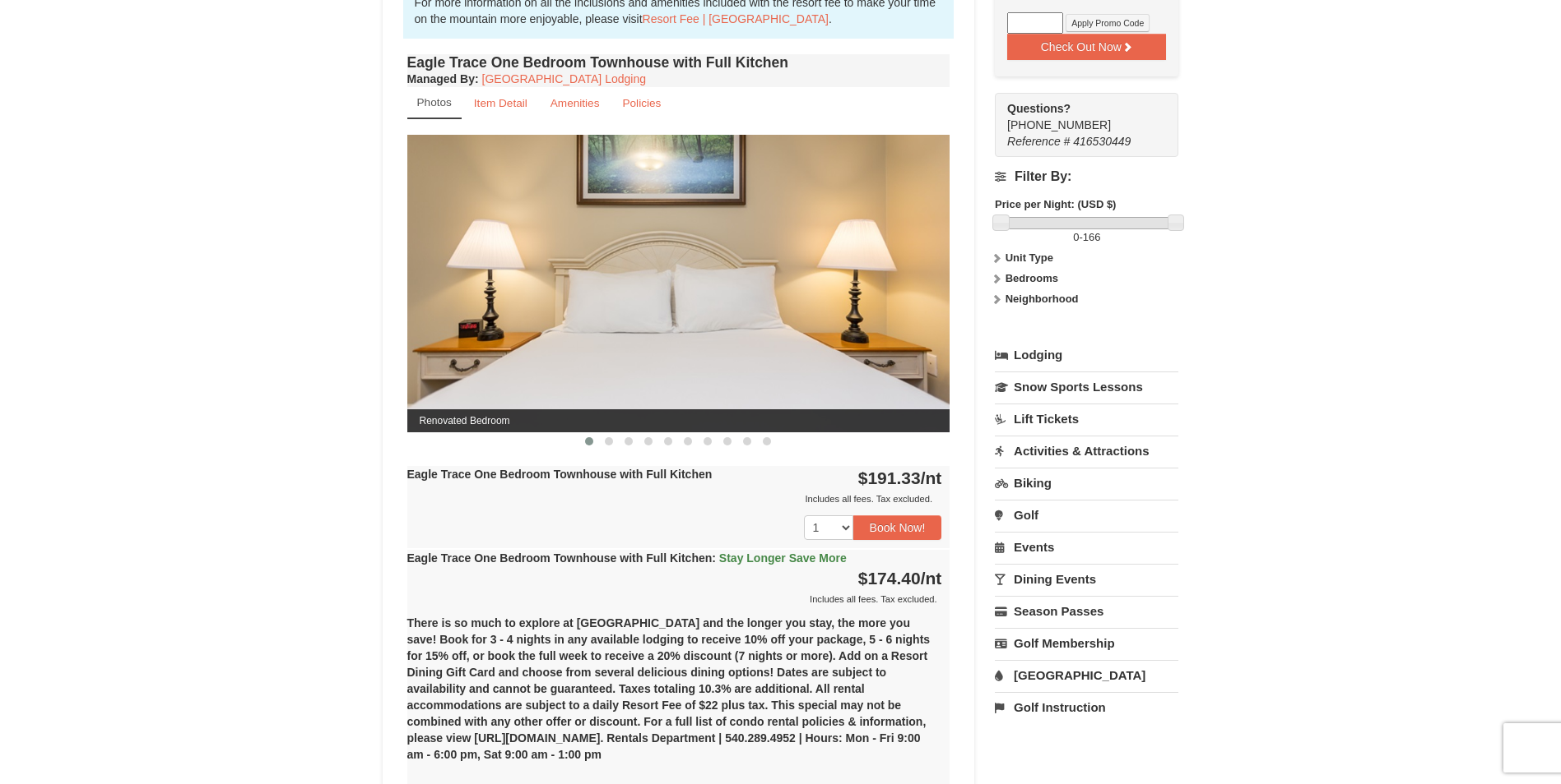
drag, startPoint x: 392, startPoint y: 407, endPoint x: 214, endPoint y: 328, distance: 194.7
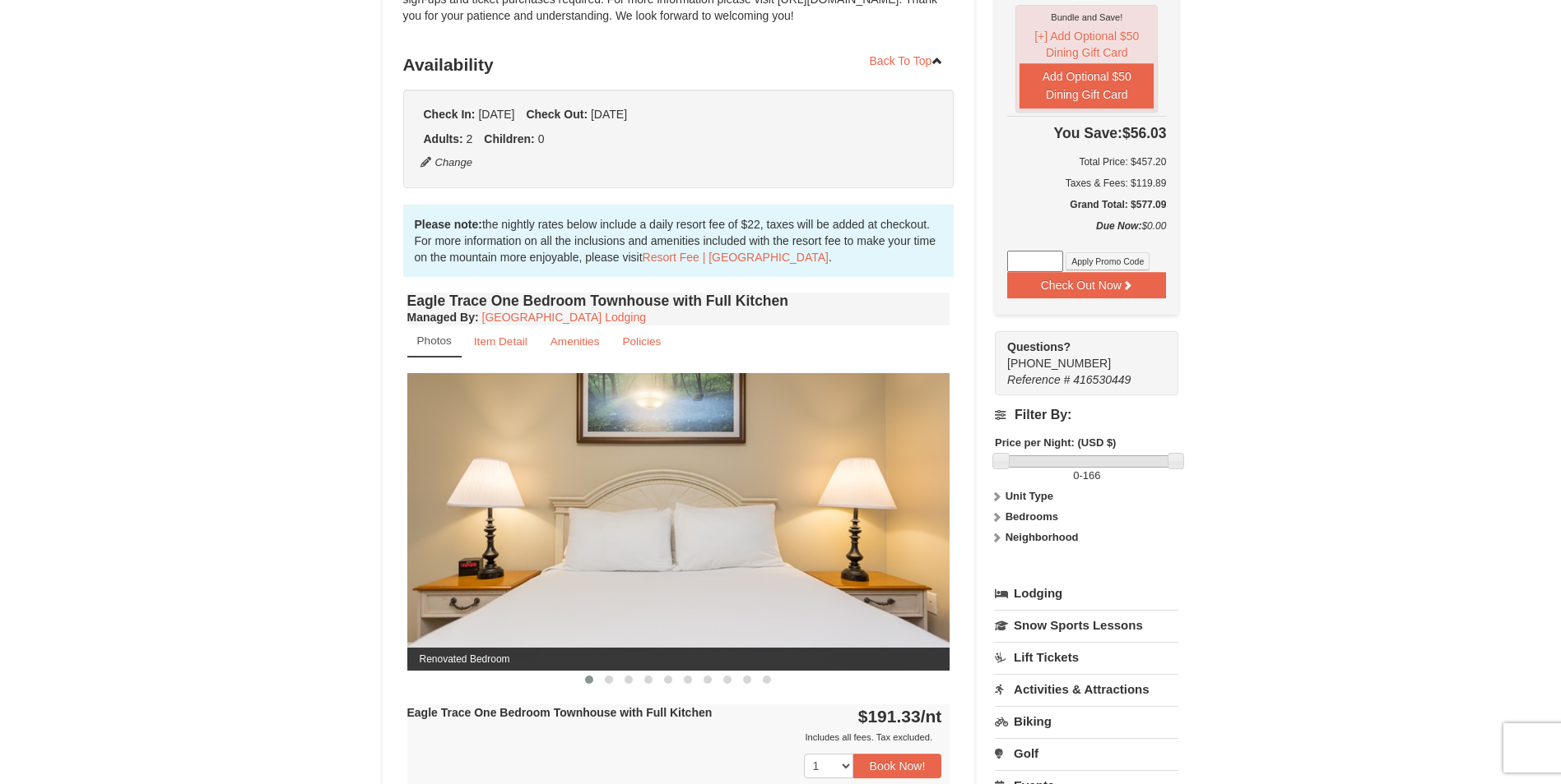
scroll to position [329, 0]
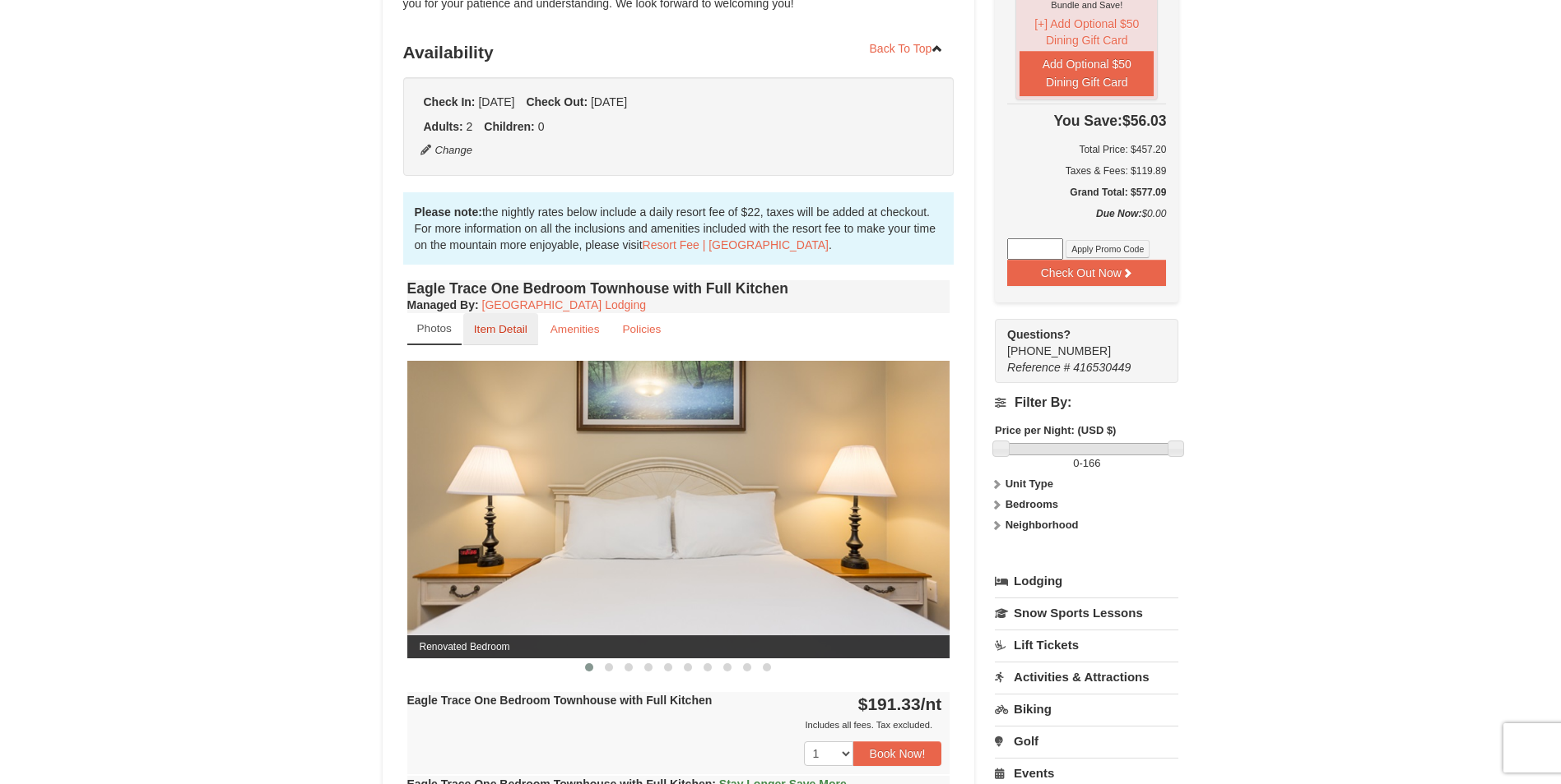
click at [491, 335] on small "Item Detail" at bounding box center [501, 329] width 54 height 12
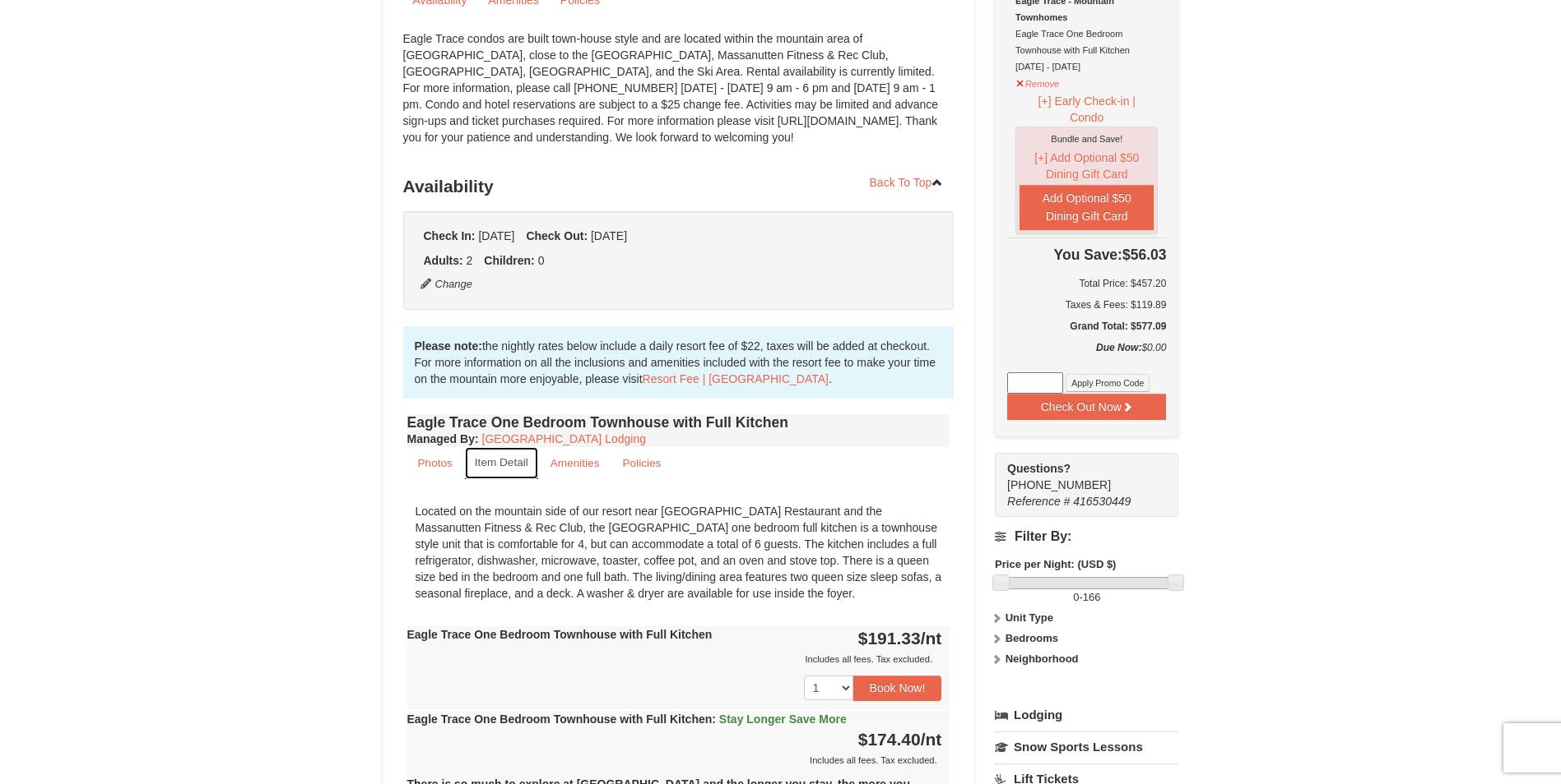
scroll to position [0, 0]
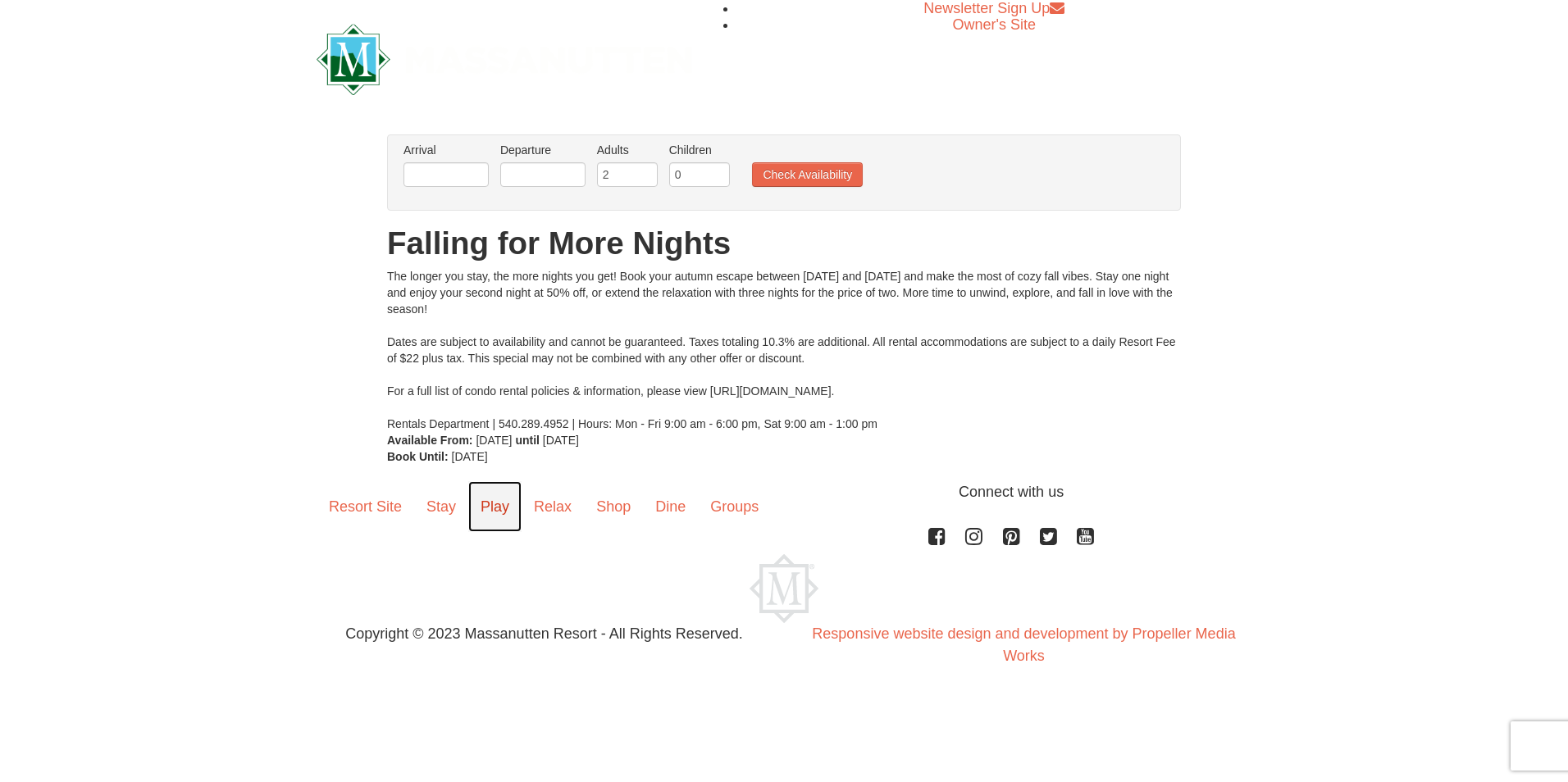
click at [480, 520] on link "Play" at bounding box center [495, 506] width 54 height 51
